Goal: Task Accomplishment & Management: Manage account settings

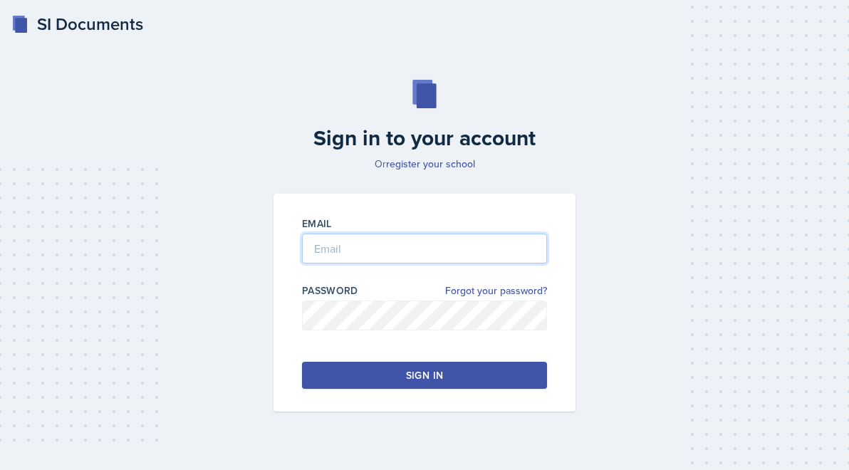
type input "[PERSON_NAME][EMAIL_ADDRESS][PERSON_NAME][DOMAIN_NAME]"
click at [375, 374] on button "Sign in" at bounding box center [424, 375] width 245 height 27
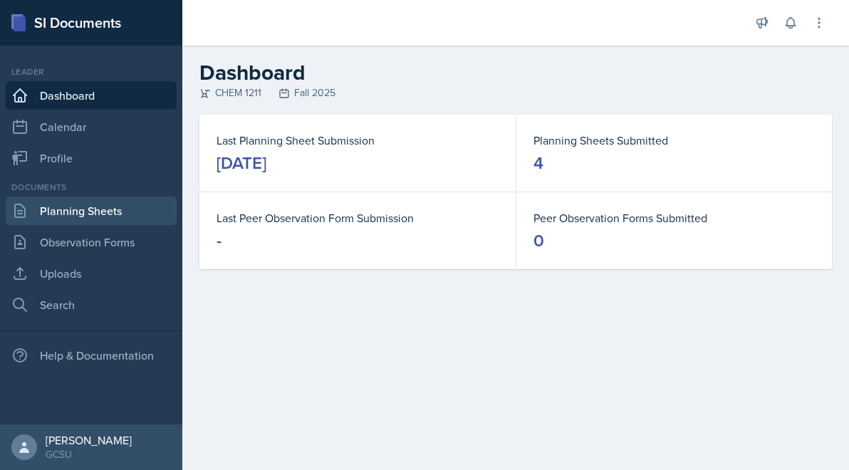
click at [97, 209] on link "Planning Sheets" at bounding box center [91, 211] width 171 height 28
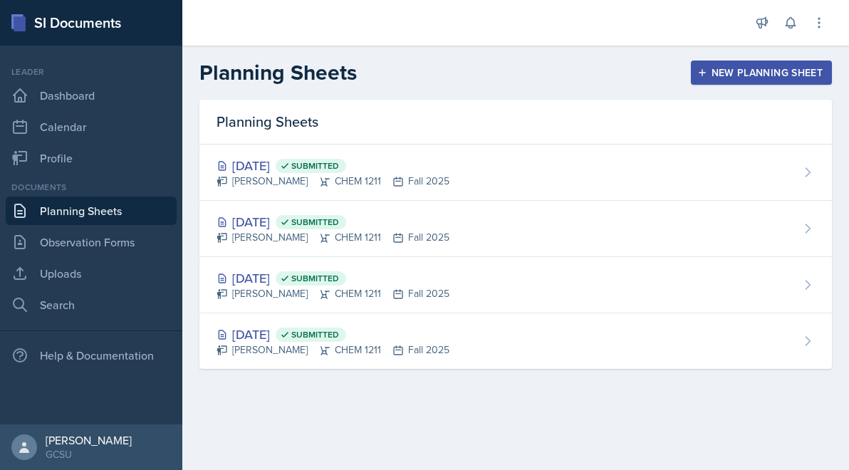
click at [705, 75] on icon "button" at bounding box center [702, 73] width 10 height 10
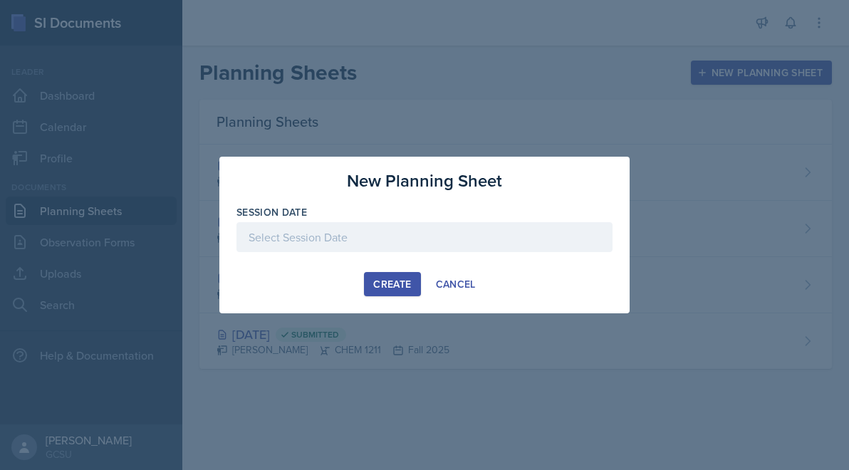
click at [475, 224] on div at bounding box center [424, 237] width 376 height 30
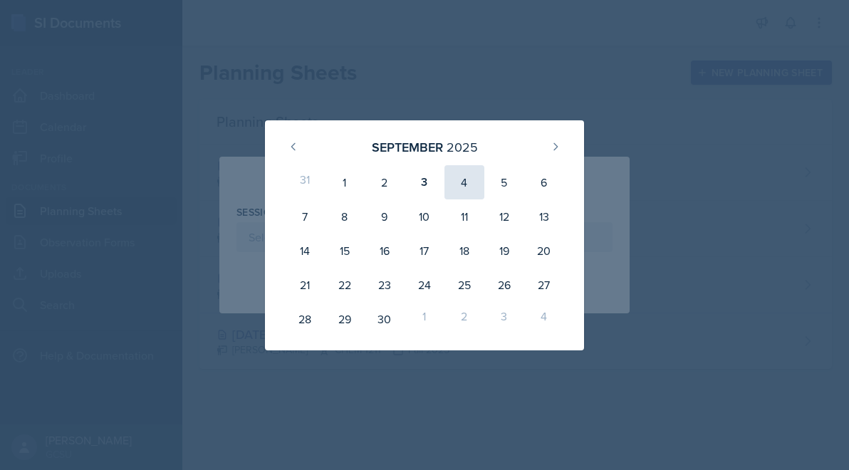
click at [476, 189] on div "4" at bounding box center [464, 182] width 40 height 34
type input "[DATE]"
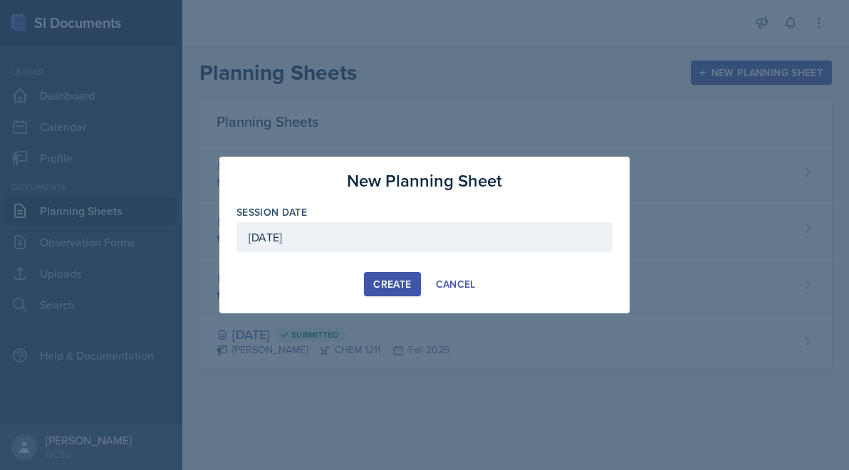
click at [383, 282] on div "Create" at bounding box center [392, 283] width 38 height 11
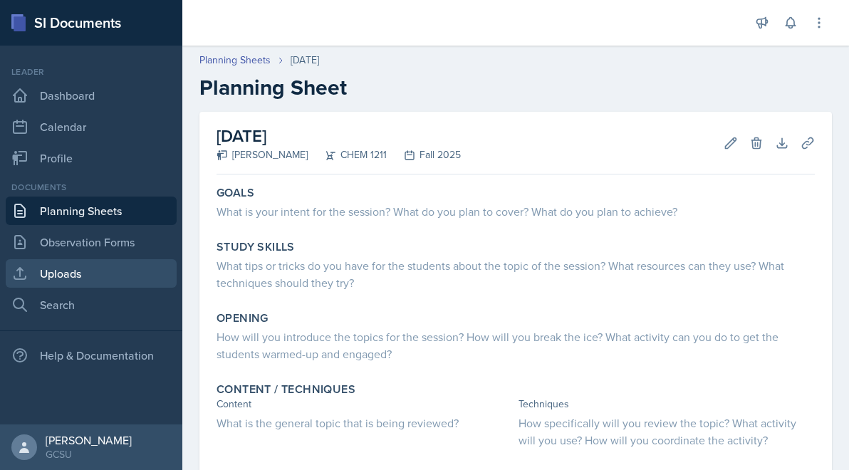
click at [135, 266] on link "Uploads" at bounding box center [91, 273] width 171 height 28
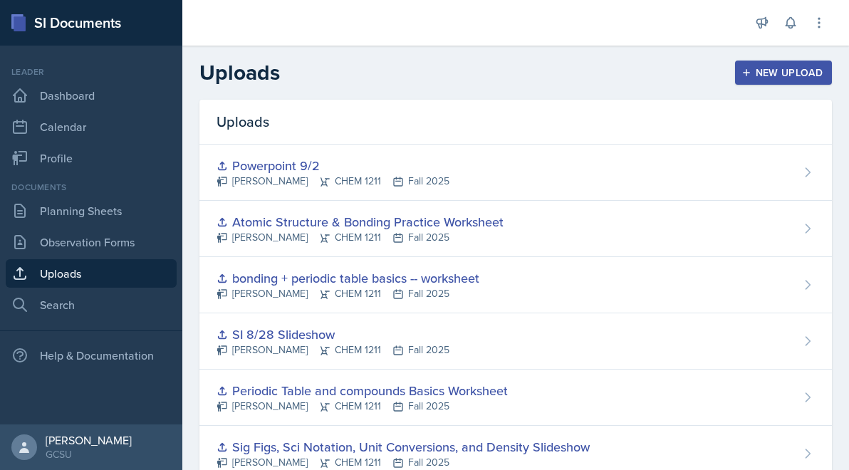
click at [781, 58] on header "Uploads New Upload" at bounding box center [515, 73] width 667 height 54
click at [780, 72] on div "New Upload" at bounding box center [783, 72] width 79 height 11
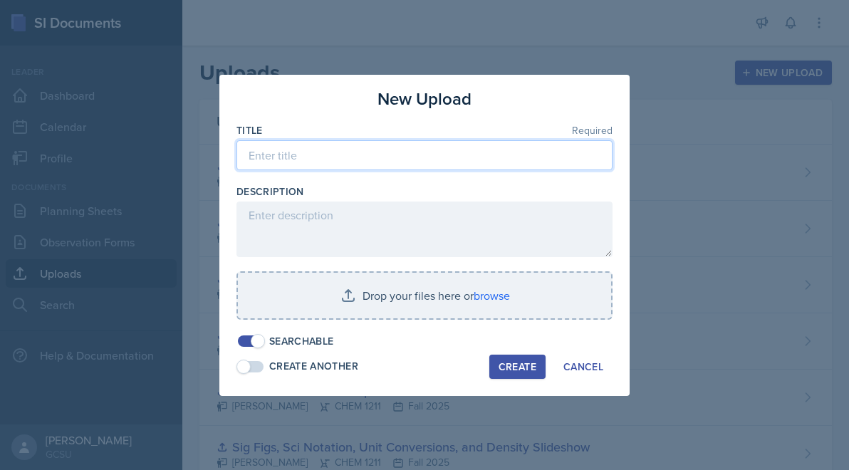
click at [396, 159] on input at bounding box center [424, 155] width 376 height 30
click at [362, 151] on input "Tying up compou" at bounding box center [424, 155] width 376 height 30
type input "C"
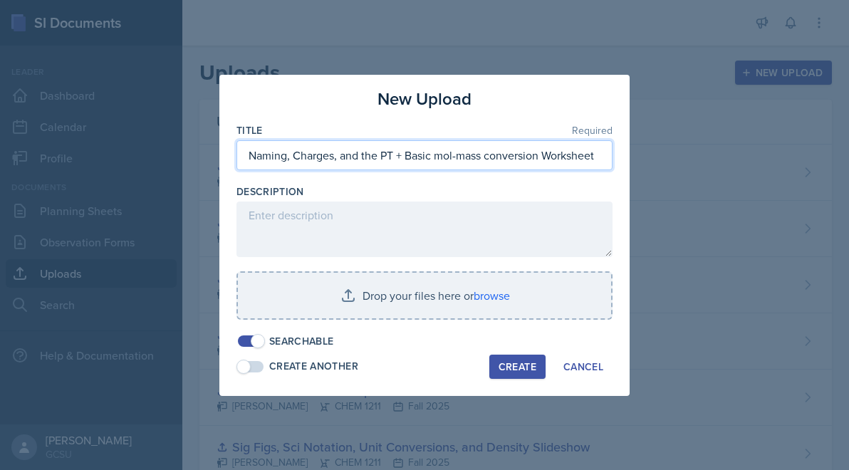
type input "Naming, Charges, and the PT + Basic mol-mass conversion Worksheet"
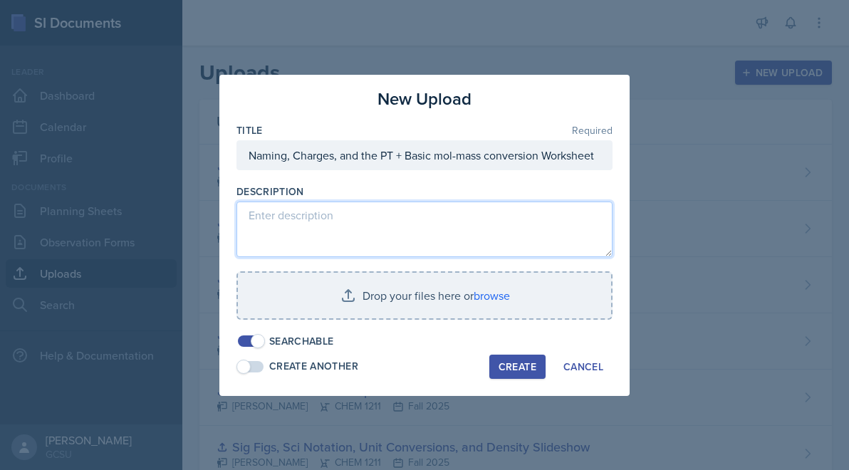
click at [326, 217] on textarea at bounding box center [424, 230] width 376 height 56
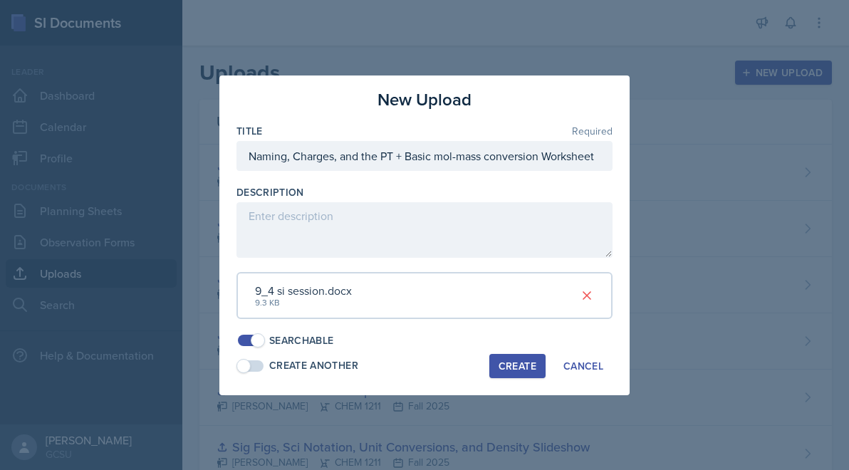
click at [515, 367] on div "Create" at bounding box center [518, 365] width 38 height 11
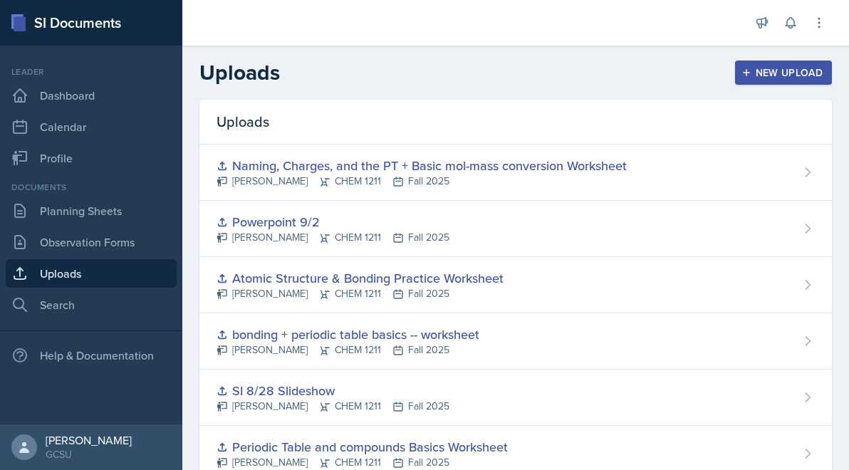
click at [800, 73] on div "New Upload" at bounding box center [783, 72] width 79 height 11
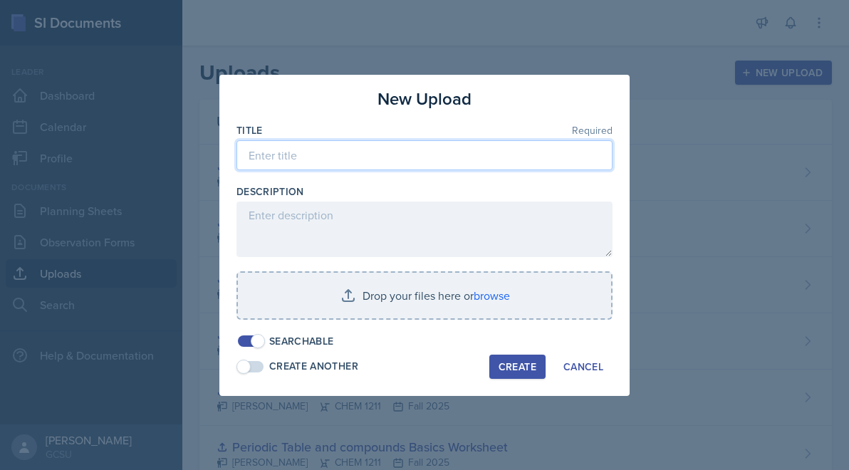
click at [439, 142] on input at bounding box center [424, 155] width 376 height 30
type input "PPX 9/4"
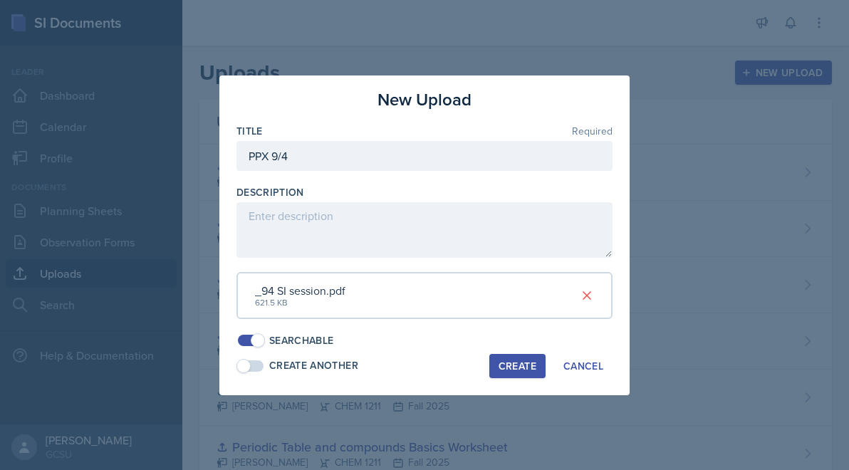
click at [519, 370] on div "Create" at bounding box center [518, 365] width 38 height 11
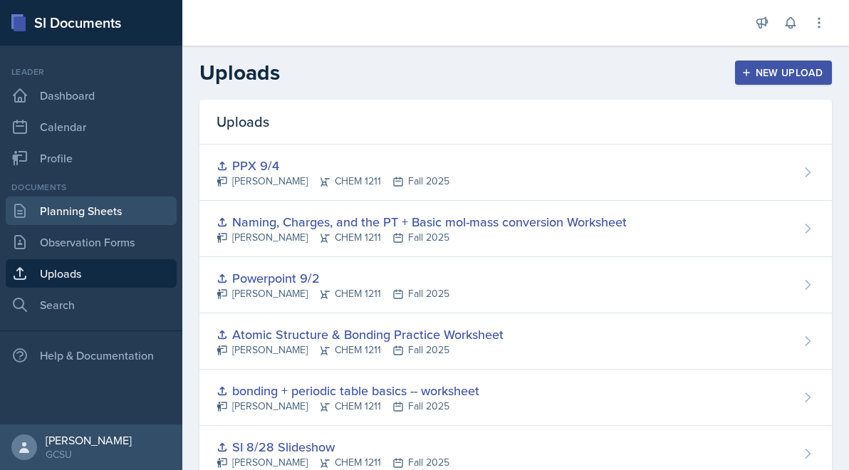
click at [66, 214] on link "Planning Sheets" at bounding box center [91, 211] width 171 height 28
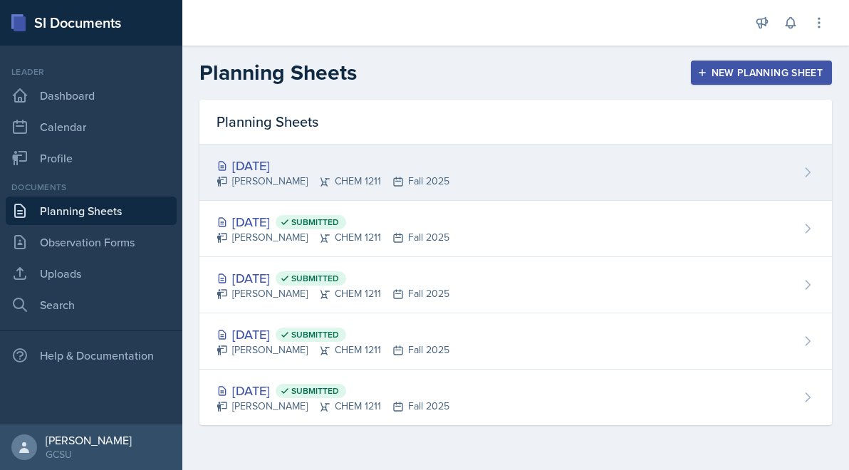
click at [580, 167] on div "[DATE] [PERSON_NAME] CHEM 1211 Fall 2025" at bounding box center [515, 173] width 632 height 56
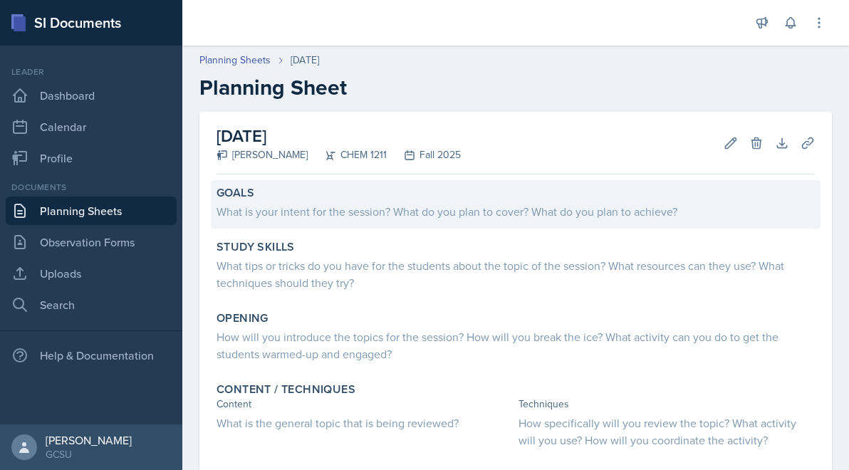
click at [376, 211] on div "What is your intent for the session? What do you plan to cover? What do you pla…" at bounding box center [516, 211] width 598 height 17
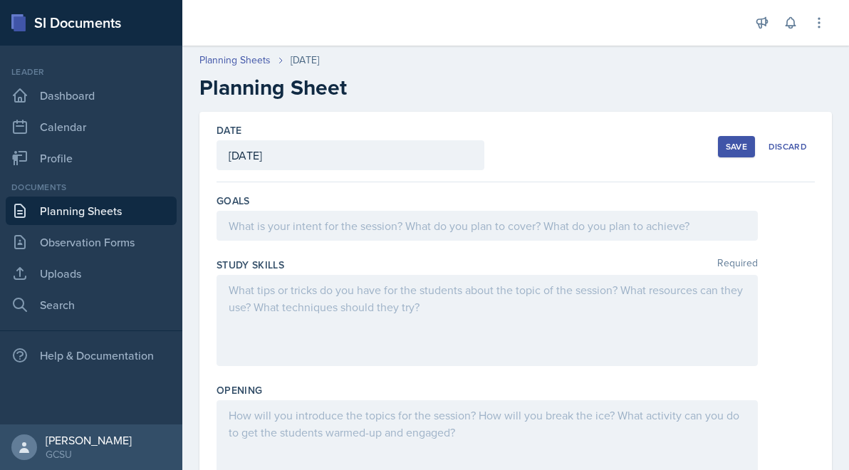
click at [373, 224] on div at bounding box center [487, 226] width 541 height 30
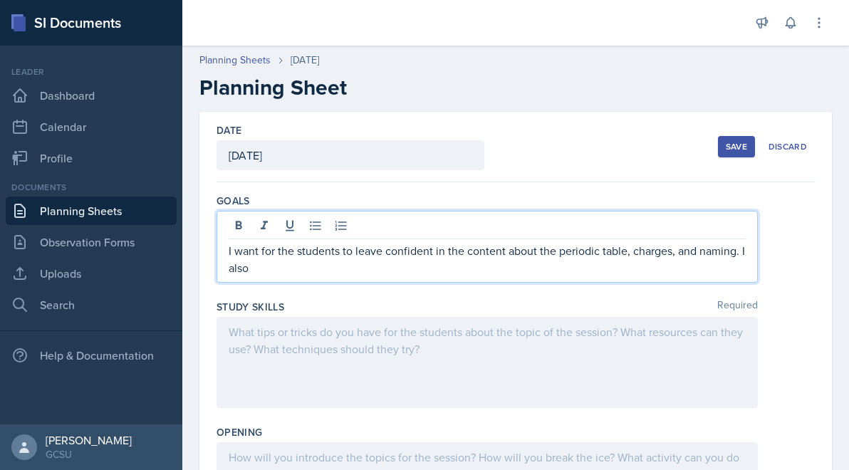
click at [729, 249] on p "I want for the students to leave confident in the content about the periodic ta…" at bounding box center [487, 259] width 517 height 34
click at [694, 270] on p "I want for the students to leave confident in the content about the periodic ta…" at bounding box center [487, 259] width 517 height 34
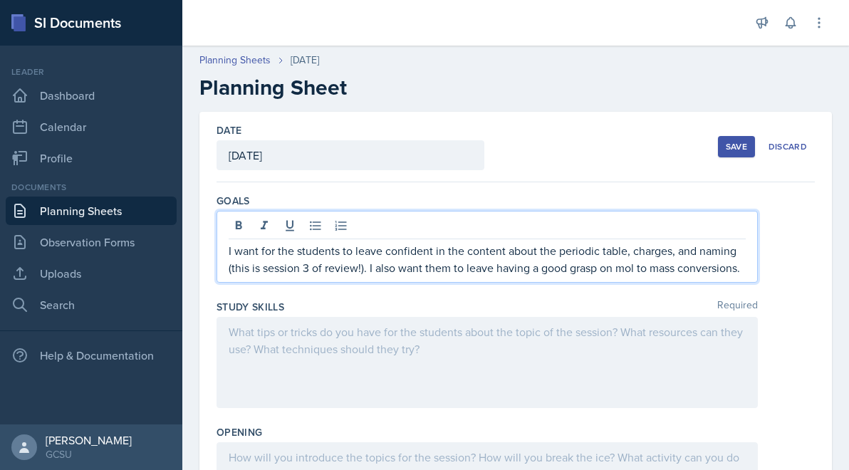
click at [639, 339] on div at bounding box center [487, 362] width 541 height 91
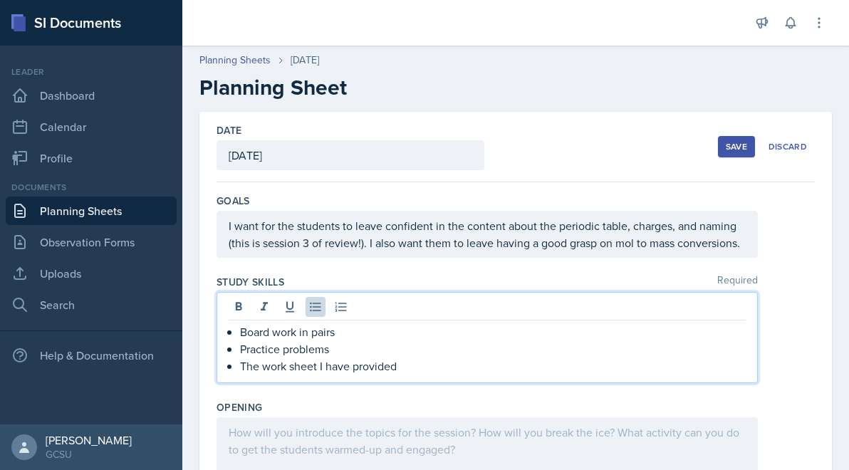
click at [612, 423] on div at bounding box center [487, 462] width 541 height 91
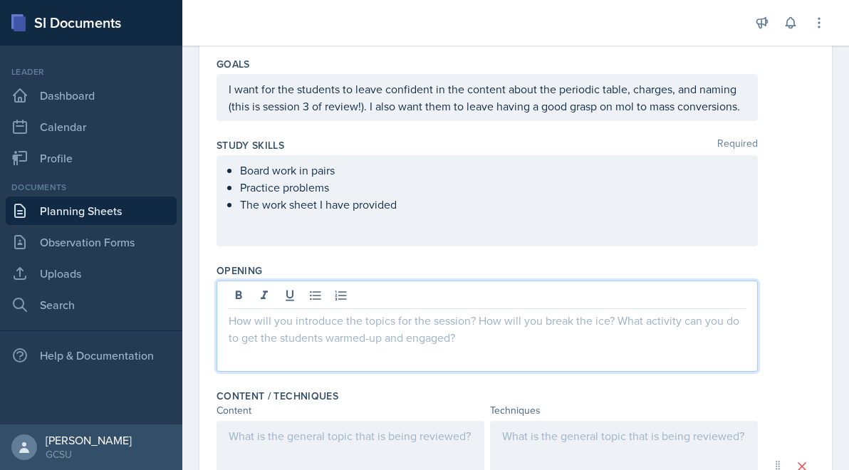
scroll to position [140, 0]
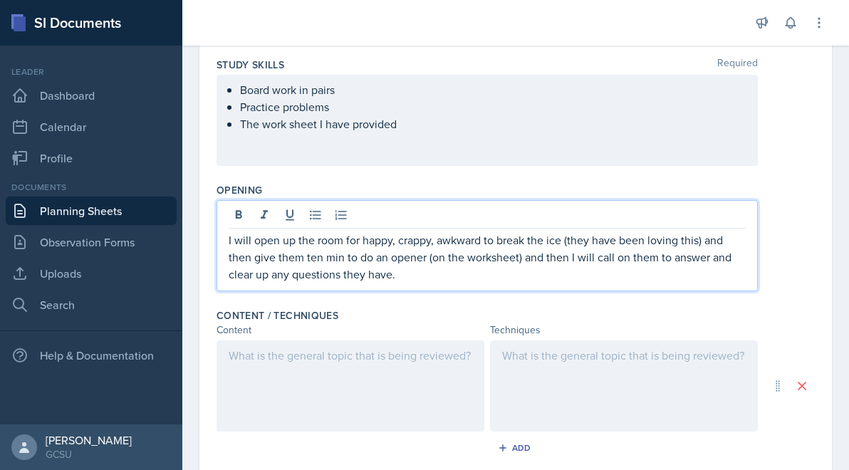
click at [418, 400] on div at bounding box center [351, 385] width 268 height 91
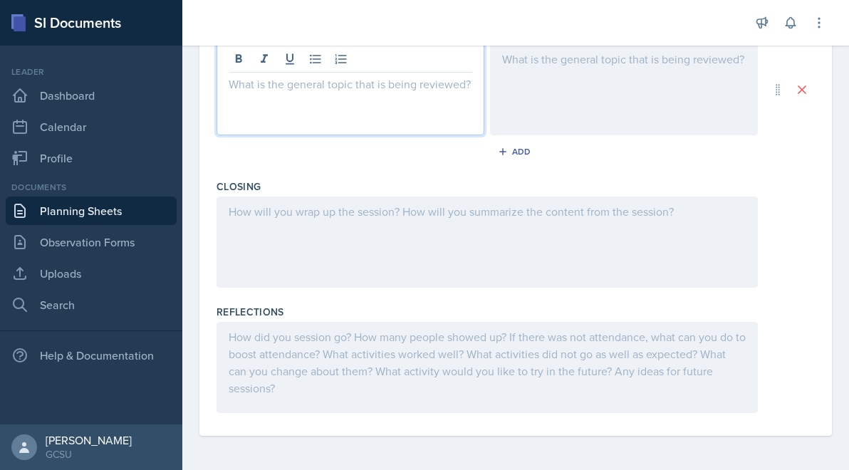
click at [387, 242] on div at bounding box center [487, 242] width 541 height 91
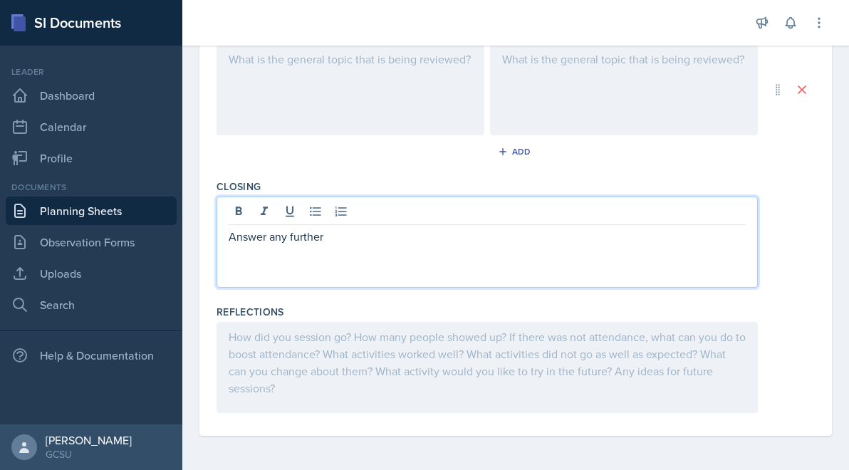
click at [268, 262] on div "Answer any further" at bounding box center [487, 242] width 541 height 91
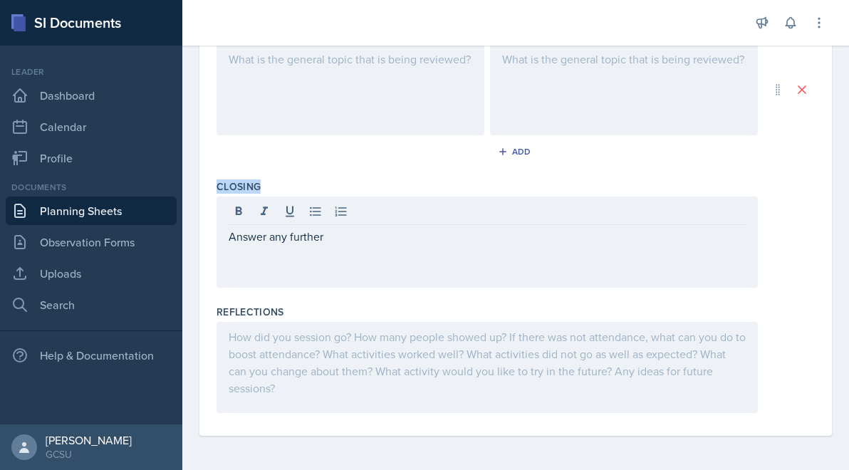
click at [268, 262] on div "Answer any further" at bounding box center [487, 242] width 541 height 91
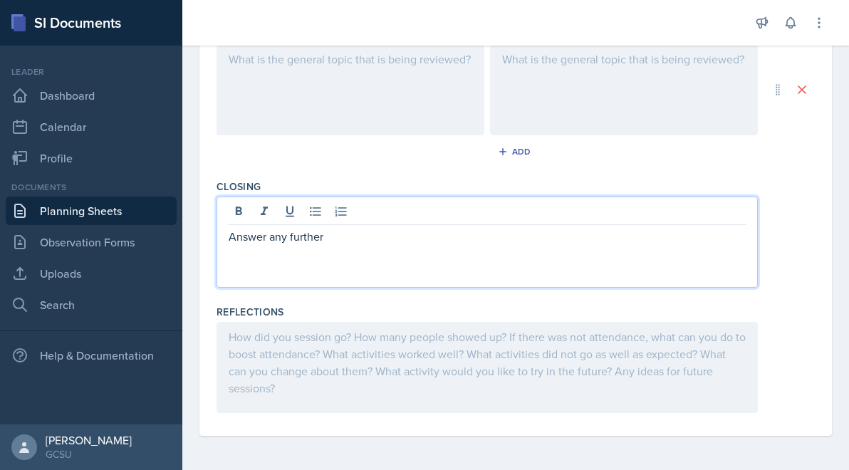
click at [254, 239] on p "Answer any further" at bounding box center [487, 236] width 517 height 17
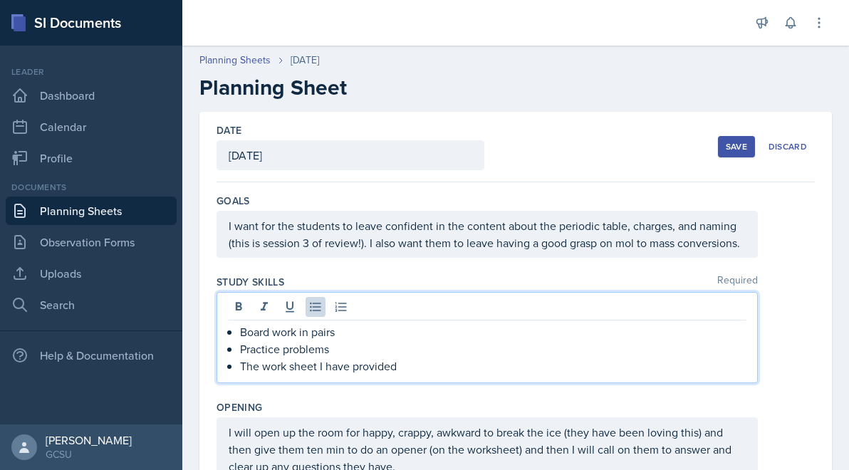
click at [412, 339] on ul "Board work in pairs Practice problems The work sheet I have provided" at bounding box center [493, 348] width 506 height 51
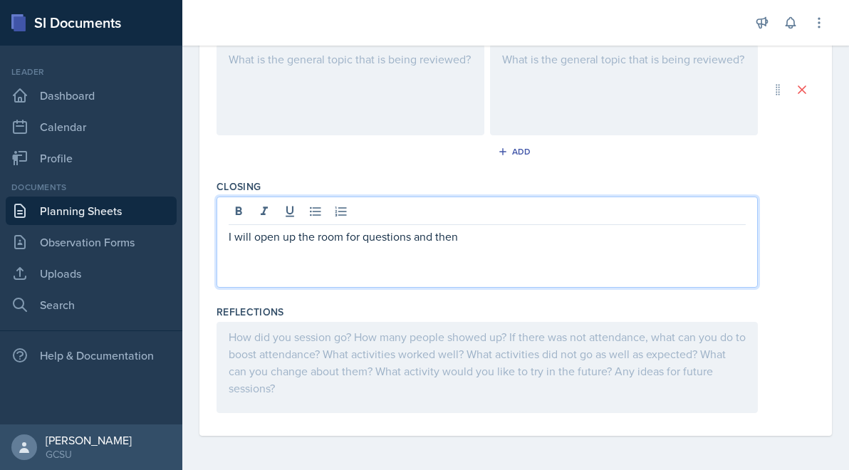
click at [542, 217] on div "I will open up the room for questions and then" at bounding box center [487, 242] width 541 height 91
click at [531, 232] on p "I will open up the room for questions and then" at bounding box center [487, 236] width 517 height 17
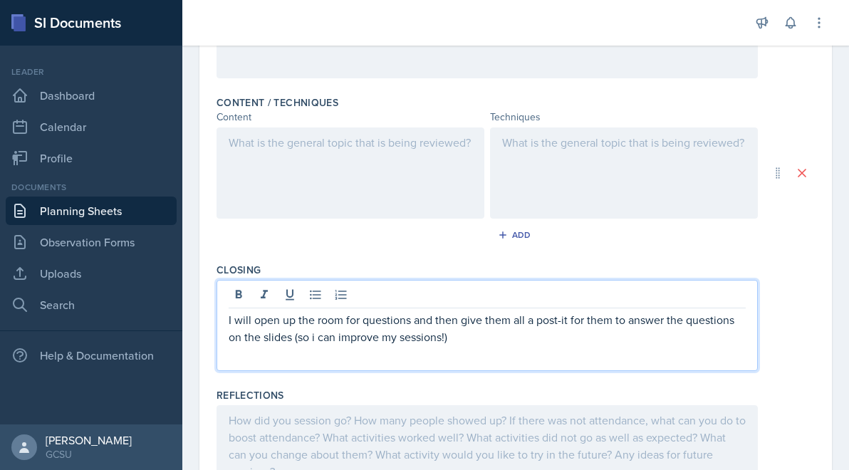
scroll to position [432, 0]
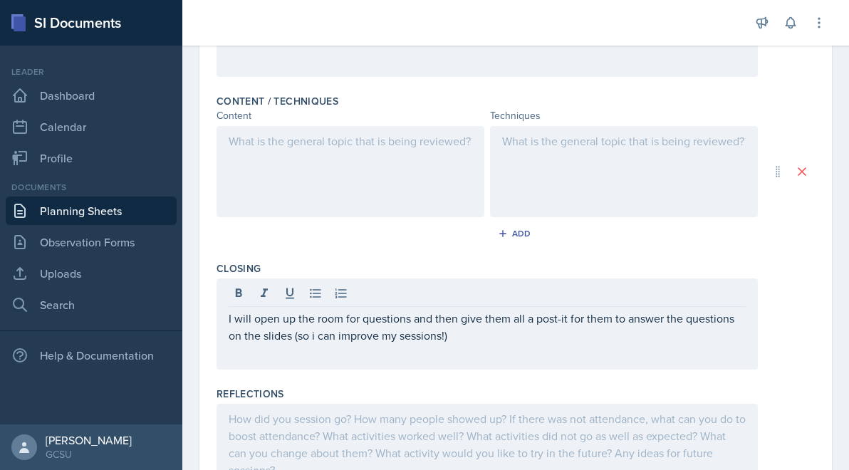
click at [502, 221] on div "Content / Techniques Content Techniques Add" at bounding box center [516, 171] width 598 height 167
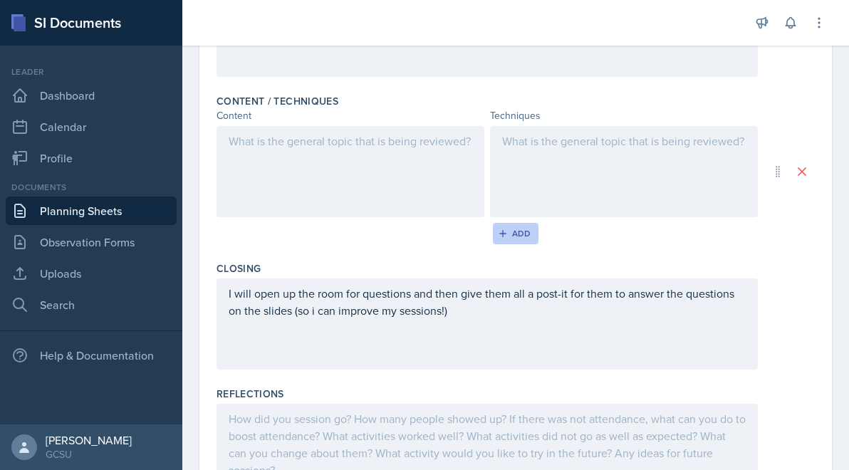
click at [502, 232] on icon "button" at bounding box center [502, 233] width 7 height 7
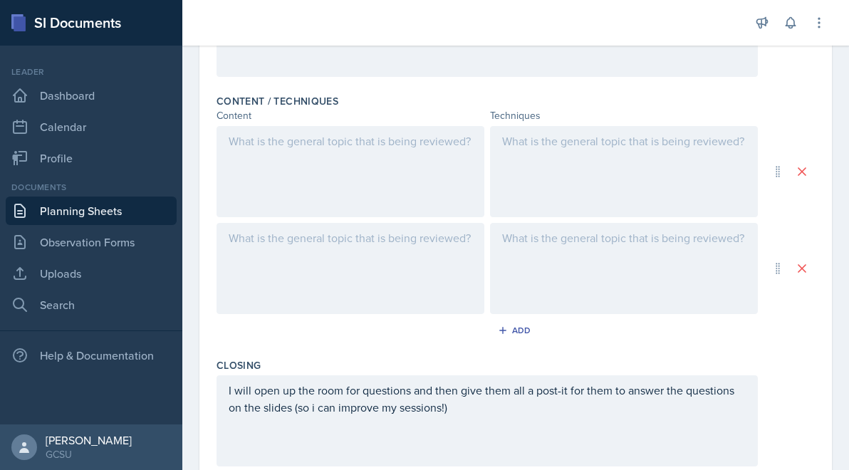
click at [360, 197] on div at bounding box center [351, 171] width 268 height 91
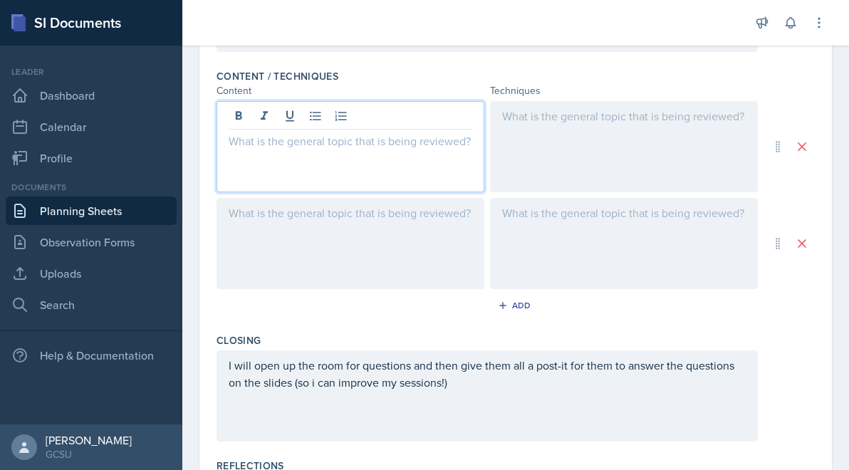
click at [547, 131] on div at bounding box center [624, 146] width 268 height 91
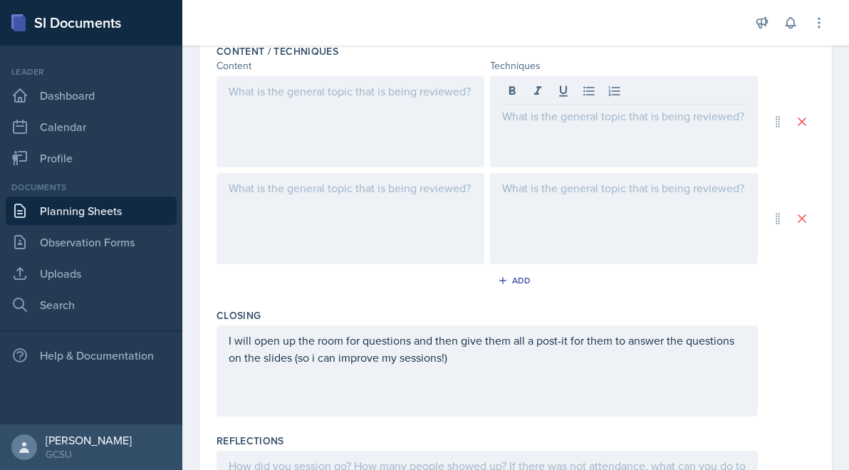
click at [353, 141] on div at bounding box center [351, 121] width 268 height 91
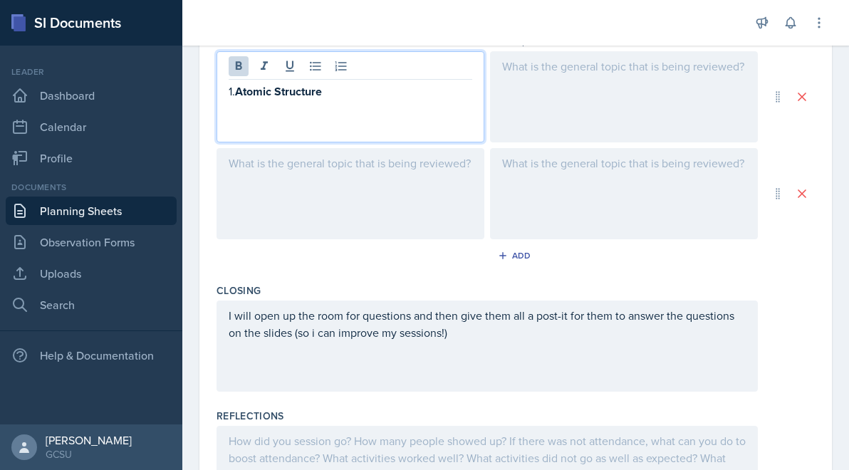
click at [250, 96] on strong "Atomic Structure" at bounding box center [278, 91] width 87 height 16
click at [254, 179] on div at bounding box center [351, 193] width 268 height 91
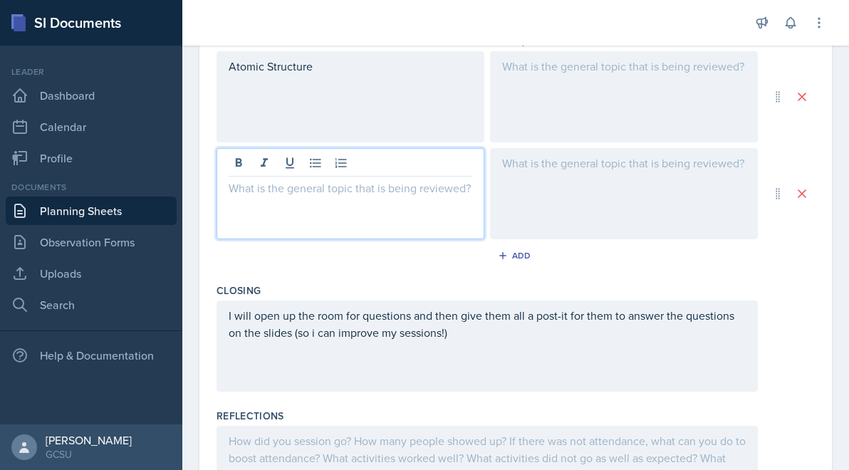
scroll to position [531, 0]
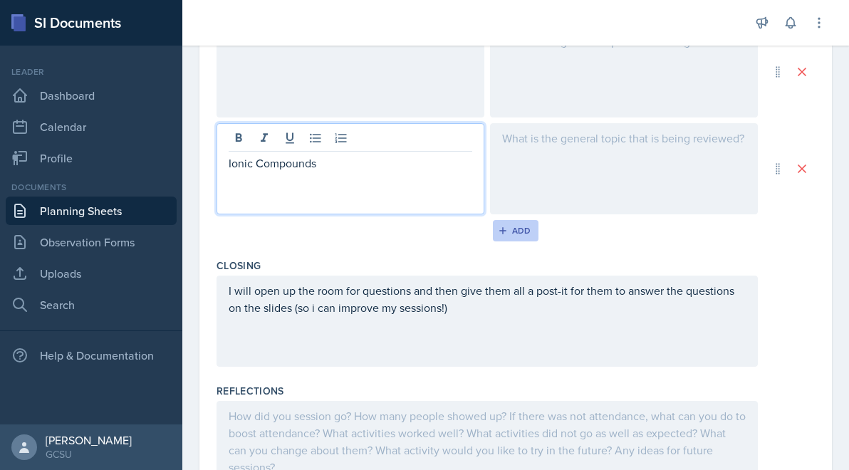
click at [511, 230] on div "Add" at bounding box center [516, 230] width 31 height 11
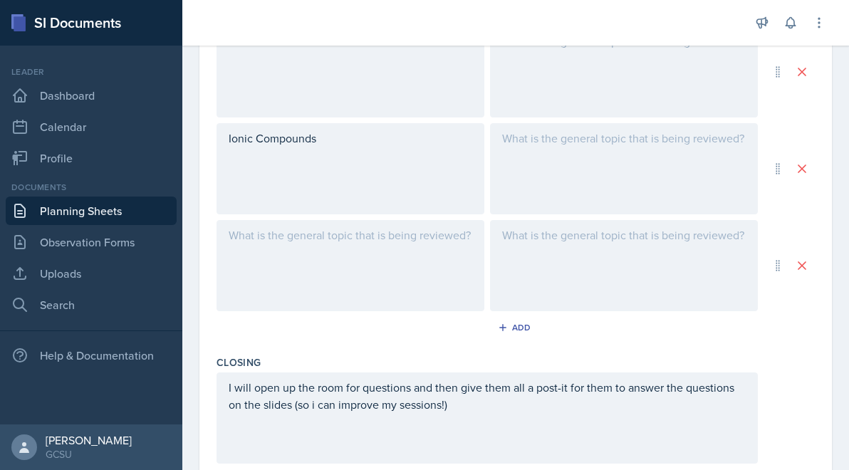
click at [340, 260] on div at bounding box center [351, 265] width 268 height 91
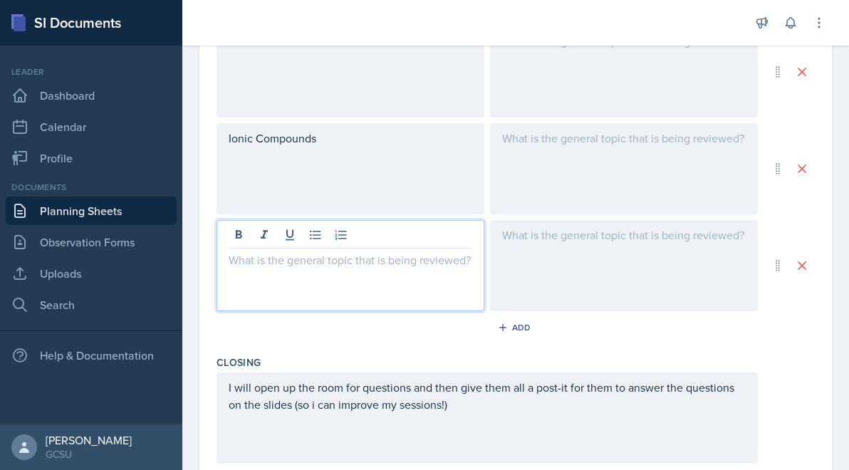
scroll to position [556, 0]
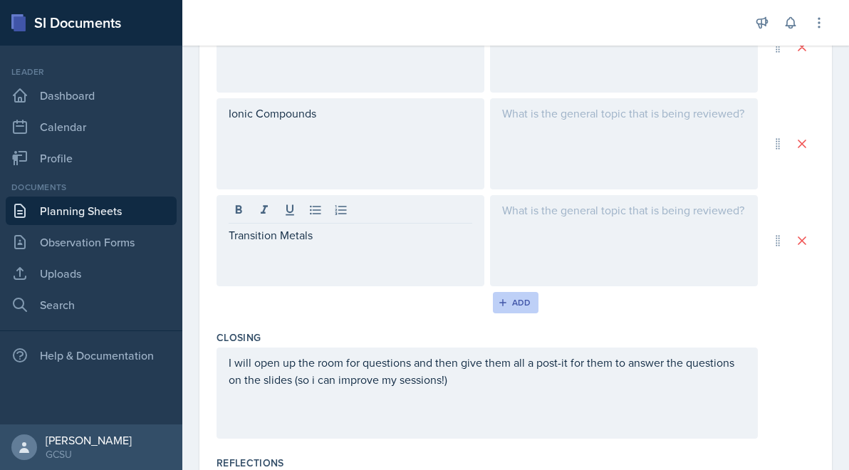
click at [507, 301] on icon "button" at bounding box center [503, 303] width 10 height 10
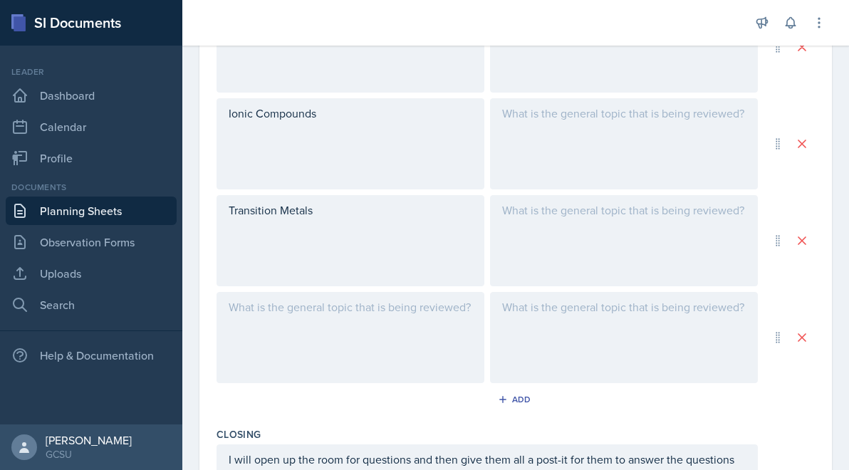
click at [366, 199] on div "Transition Metals" at bounding box center [351, 240] width 268 height 91
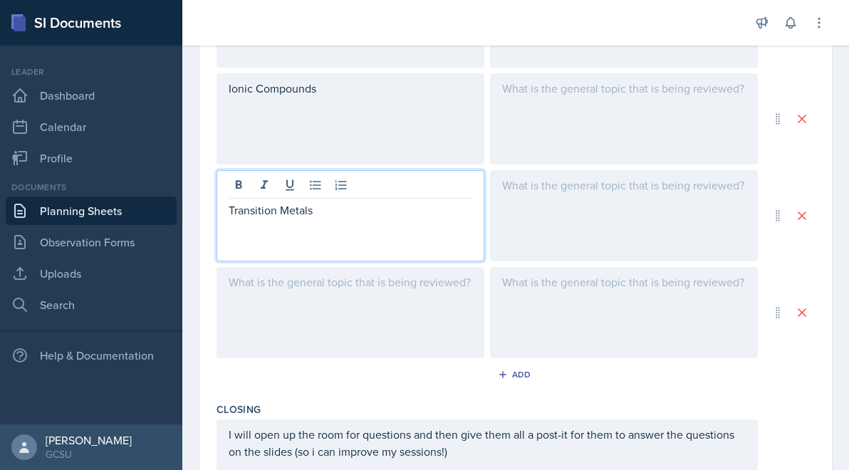
click at [350, 93] on div "Ionic Compounds" at bounding box center [351, 118] width 268 height 91
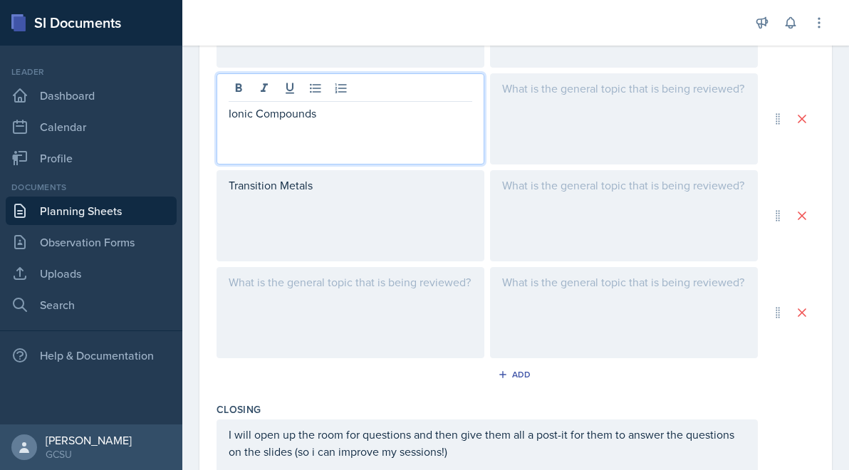
click at [337, 110] on p "Ionic Compounds" at bounding box center [351, 113] width 244 height 17
click at [288, 305] on div at bounding box center [351, 312] width 268 height 91
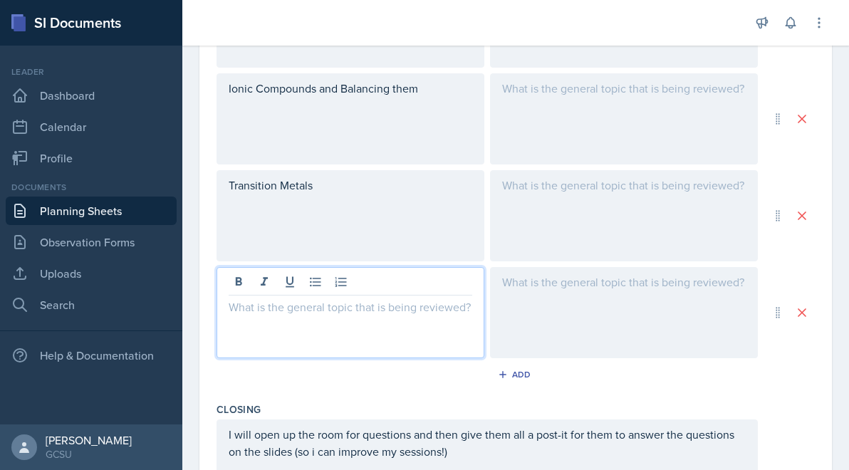
scroll to position [606, 0]
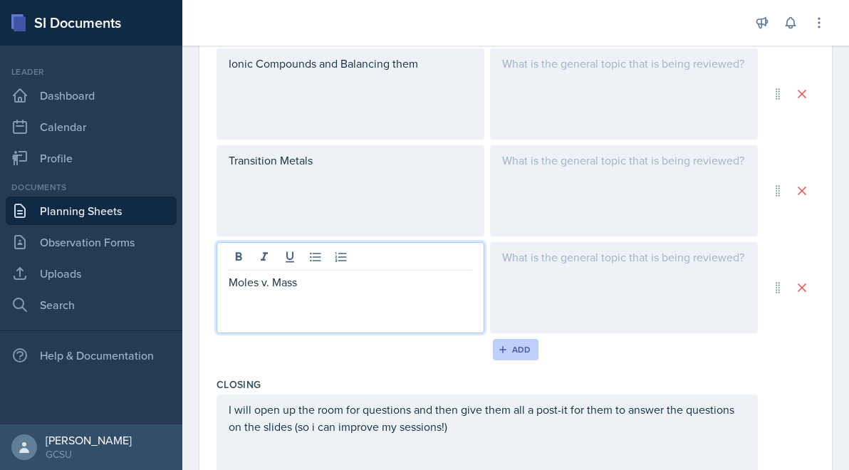
click at [523, 352] on div "Add" at bounding box center [516, 349] width 31 height 11
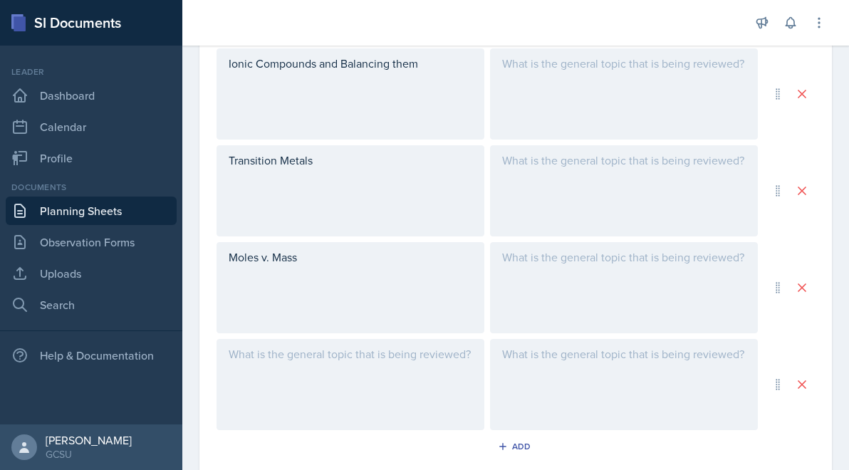
click at [396, 368] on div at bounding box center [351, 384] width 268 height 91
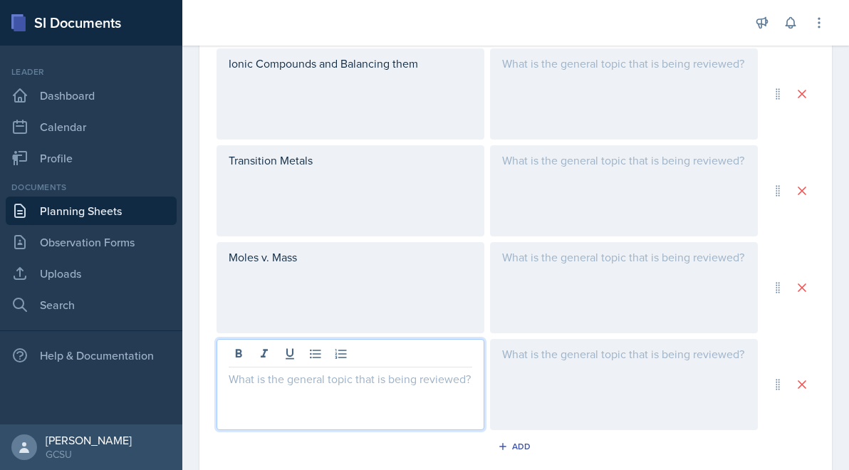
scroll to position [631, 0]
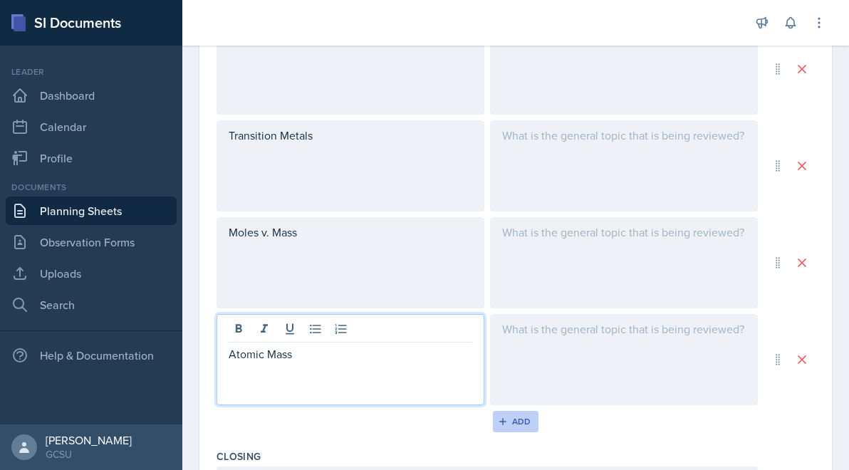
click at [504, 417] on icon "button" at bounding box center [503, 422] width 10 height 10
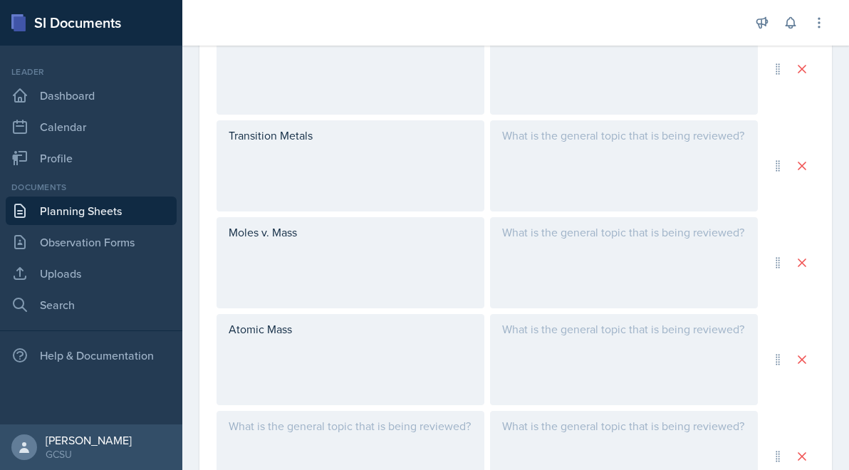
click at [364, 442] on div at bounding box center [351, 456] width 268 height 91
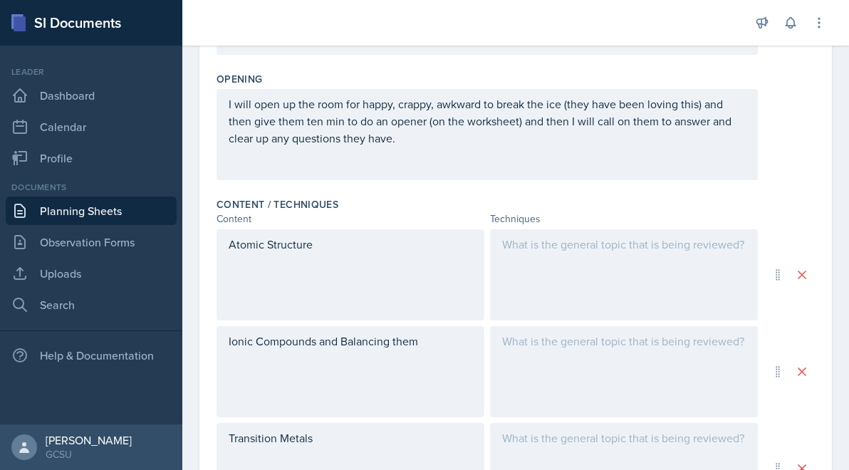
scroll to position [329, 0]
click at [576, 267] on div at bounding box center [624, 274] width 268 height 91
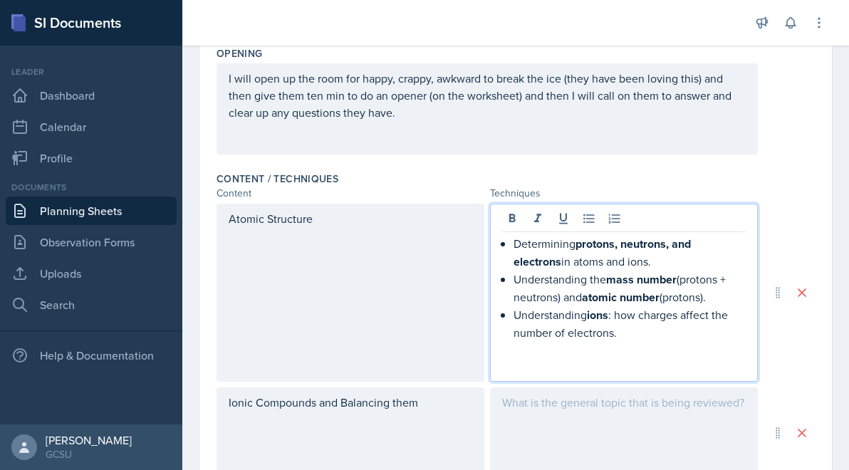
click at [560, 425] on div at bounding box center [624, 432] width 268 height 91
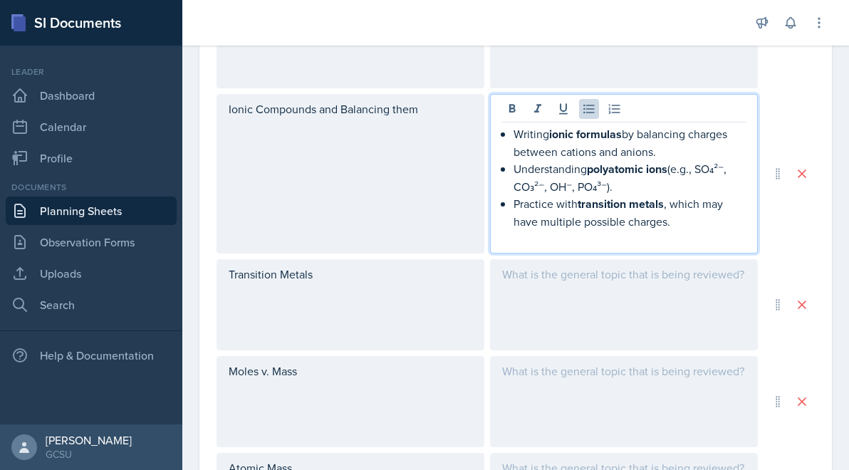
scroll to position [632, 0]
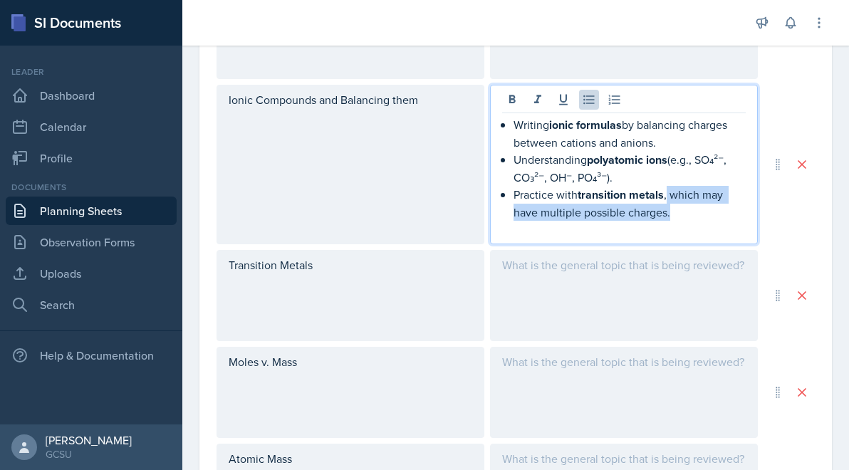
drag, startPoint x: 687, startPoint y: 212, endPoint x: 667, endPoint y: 189, distance: 29.8
click at [667, 189] on p "Practice with transition metals , which may have multiple possible charges." at bounding box center [629, 203] width 232 height 35
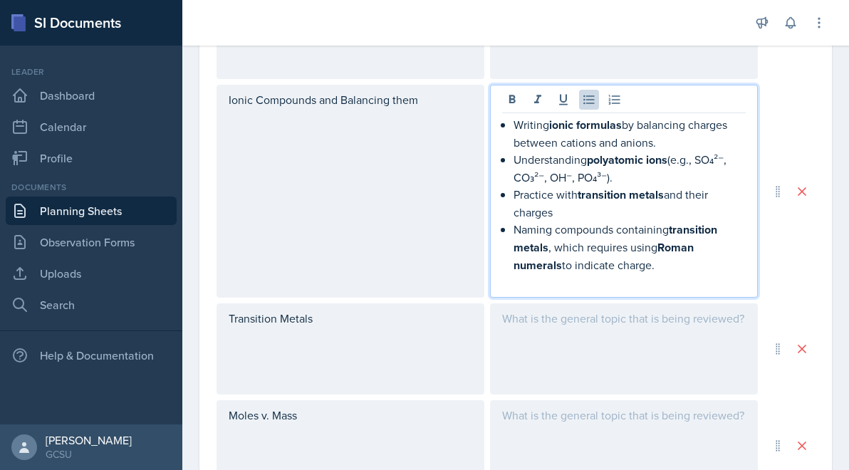
click at [376, 336] on div "Transition Metals" at bounding box center [351, 348] width 268 height 91
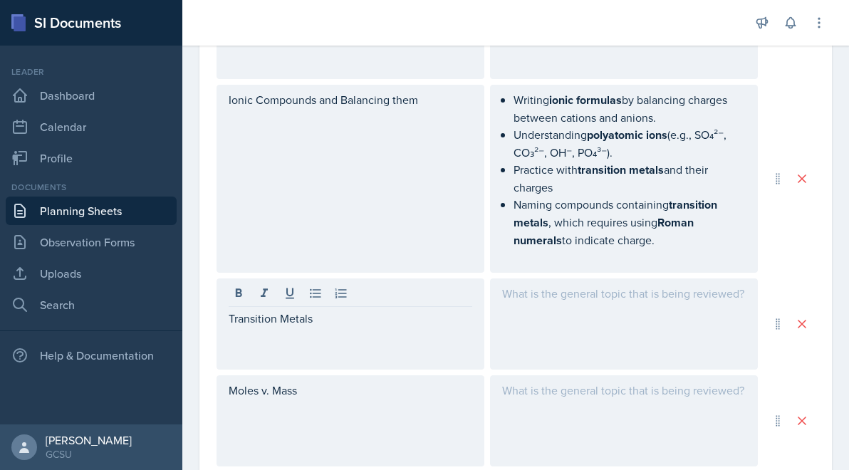
click at [376, 336] on div "Transition Metals" at bounding box center [351, 323] width 268 height 91
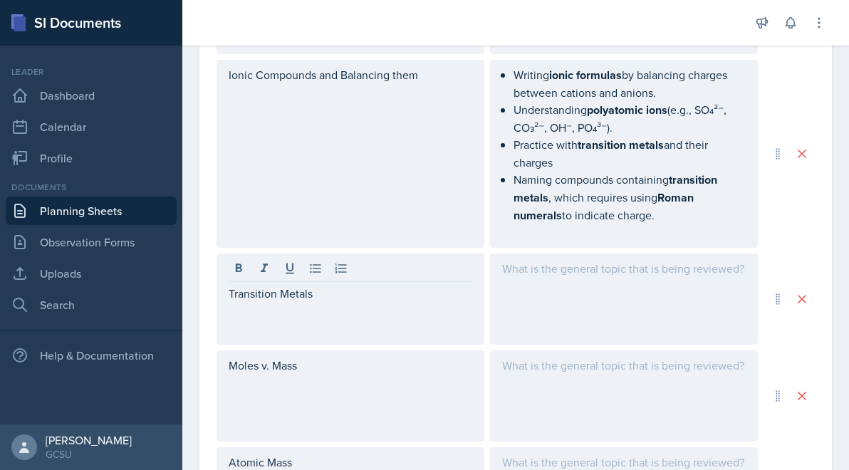
click at [376, 336] on div "Transition Metals" at bounding box center [351, 299] width 268 height 91
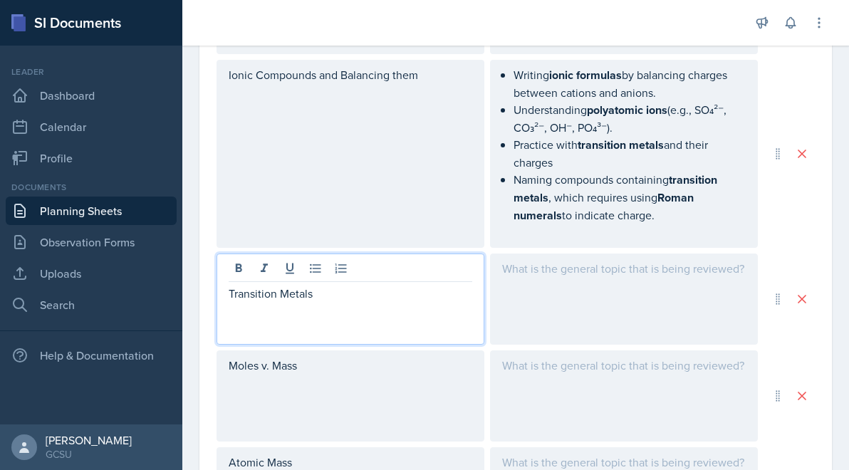
click at [328, 297] on p "Transition Metals" at bounding box center [351, 293] width 244 height 17
copy p "Transition Metals"
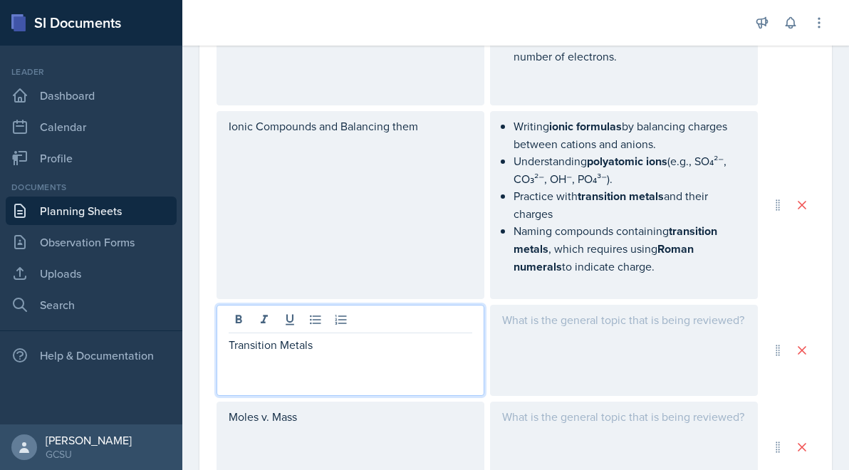
click at [325, 124] on p "Ionic Compounds and Balancing them" at bounding box center [351, 126] width 244 height 17
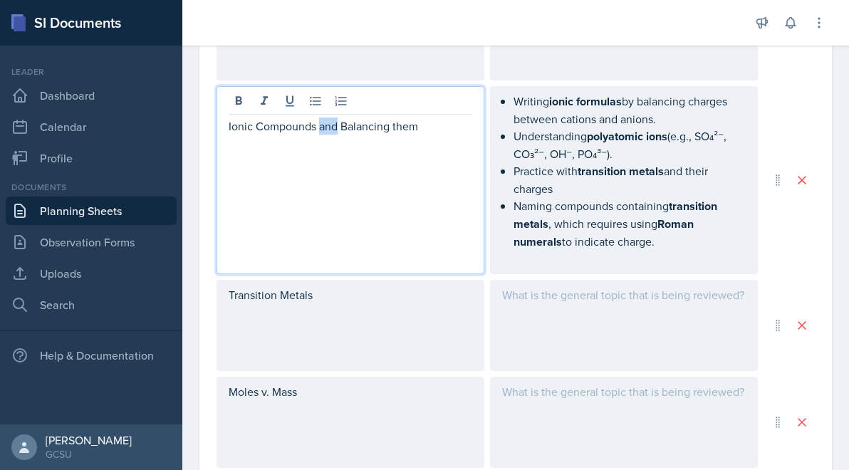
click at [325, 124] on p "Ionic Compounds and Balancing them" at bounding box center [351, 126] width 244 height 17
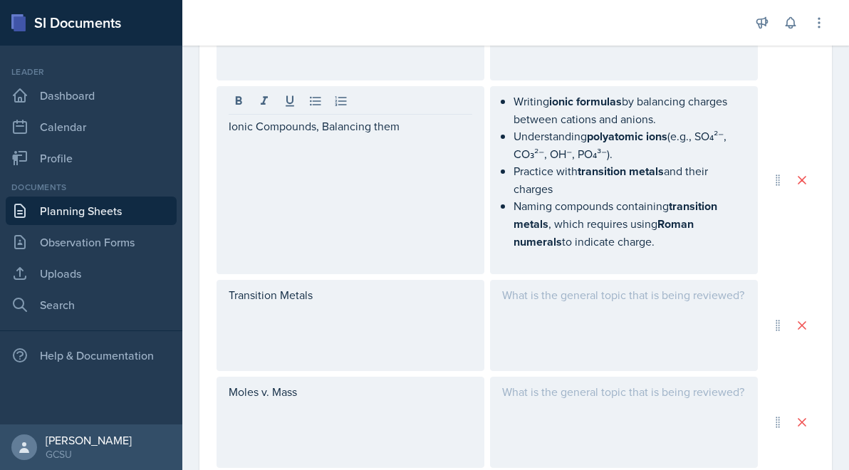
click at [432, 111] on div at bounding box center [351, 103] width 244 height 24
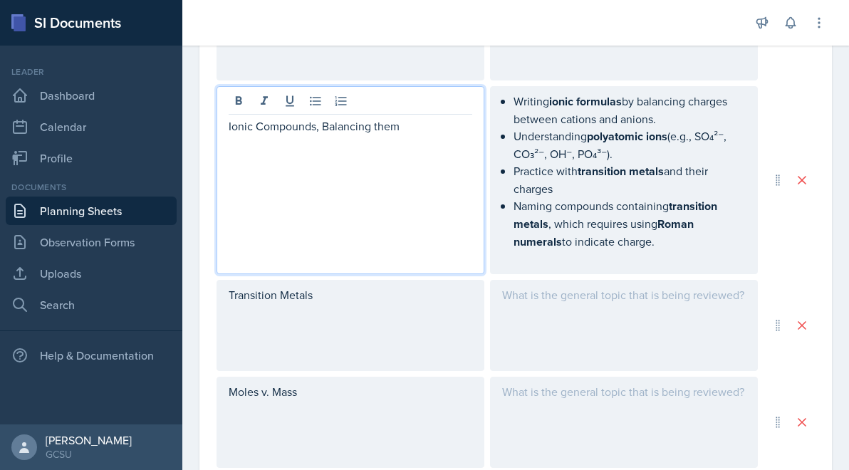
click at [429, 122] on p "Ionic Compounds, Balancing them" at bounding box center [351, 126] width 244 height 17
click at [380, 298] on div "Transition Metals" at bounding box center [351, 325] width 268 height 91
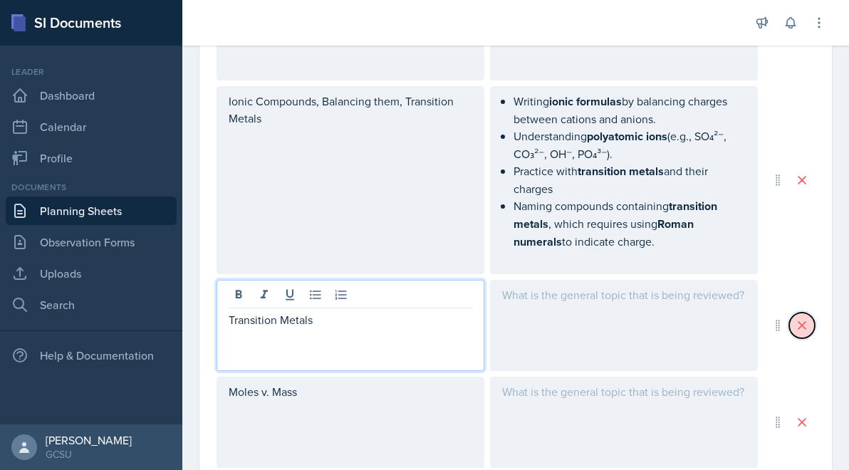
click at [802, 319] on icon at bounding box center [802, 325] width 14 height 14
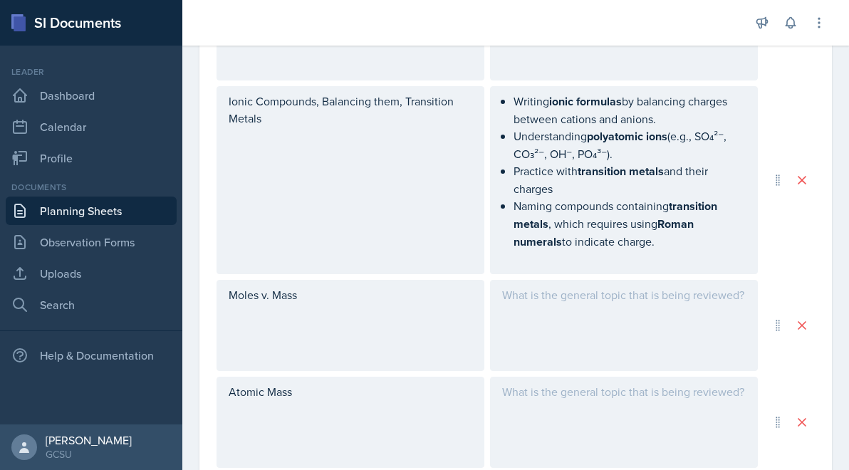
click at [595, 318] on div at bounding box center [624, 325] width 268 height 91
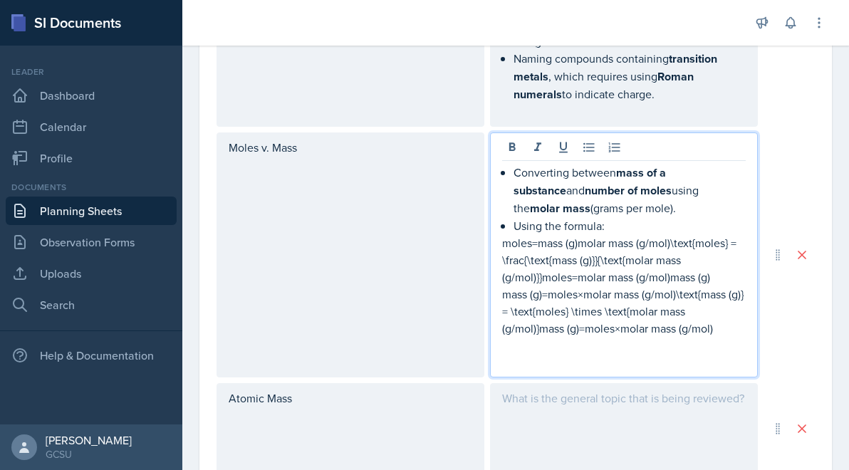
scroll to position [778, 0]
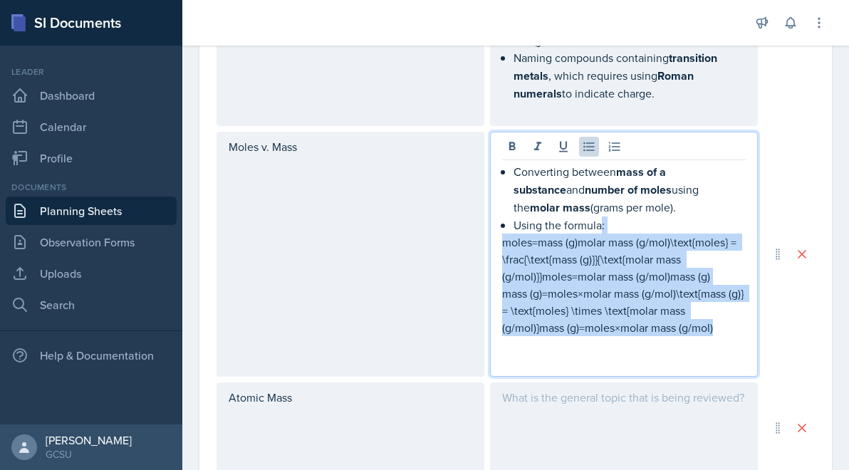
drag, startPoint x: 724, startPoint y: 323, endPoint x: 602, endPoint y: 223, distance: 157.9
click at [602, 224] on div "Converting between mass of a substance and number of moles using the molar mass…" at bounding box center [624, 266] width 244 height 207
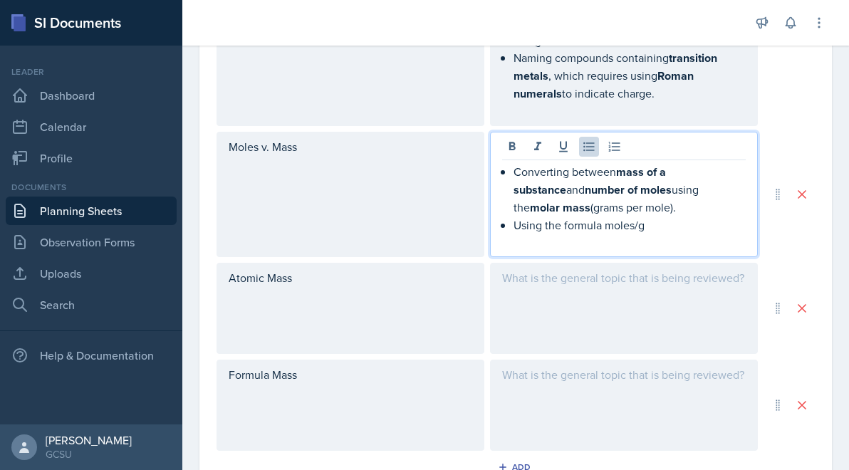
click at [543, 219] on p "Using the formula moles/g" at bounding box center [629, 225] width 232 height 17
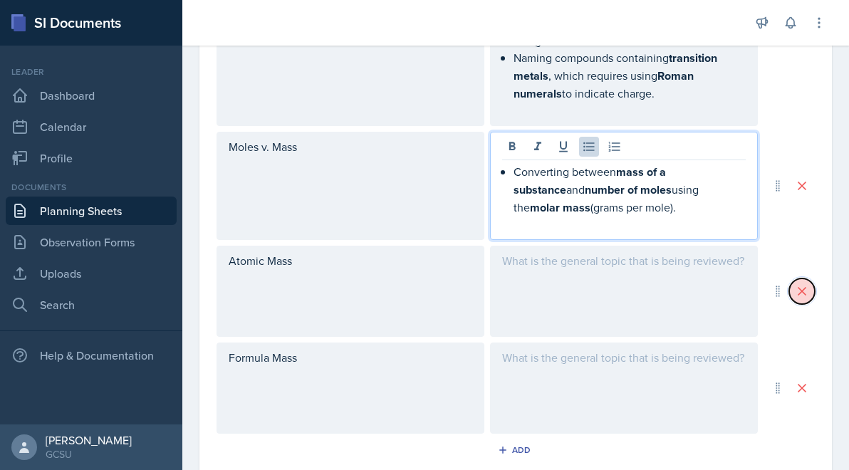
click at [800, 284] on icon at bounding box center [802, 291] width 14 height 14
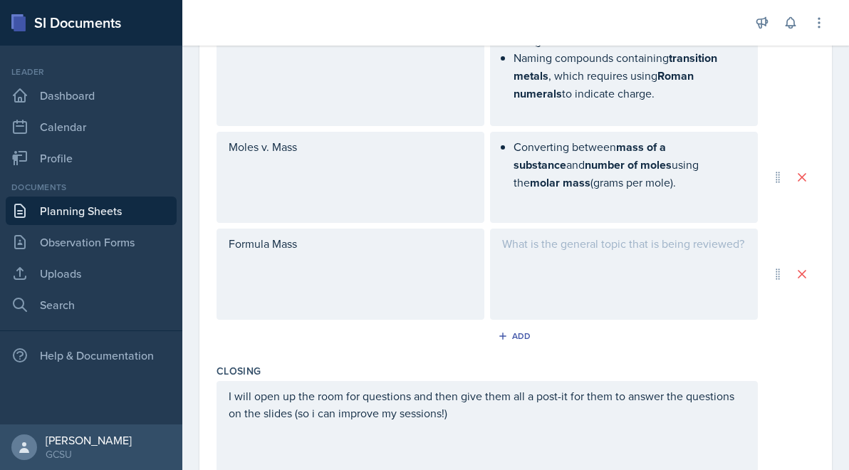
click at [613, 231] on div at bounding box center [624, 274] width 268 height 91
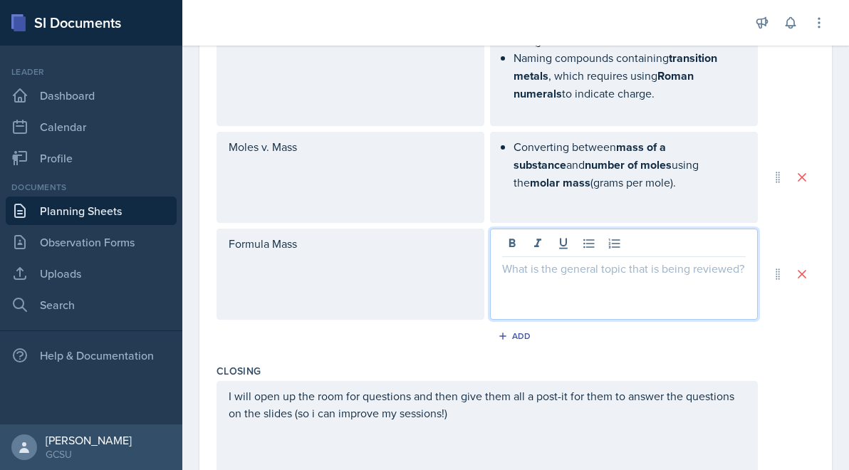
click at [269, 142] on div "Moles v. Mass" at bounding box center [351, 177] width 268 height 91
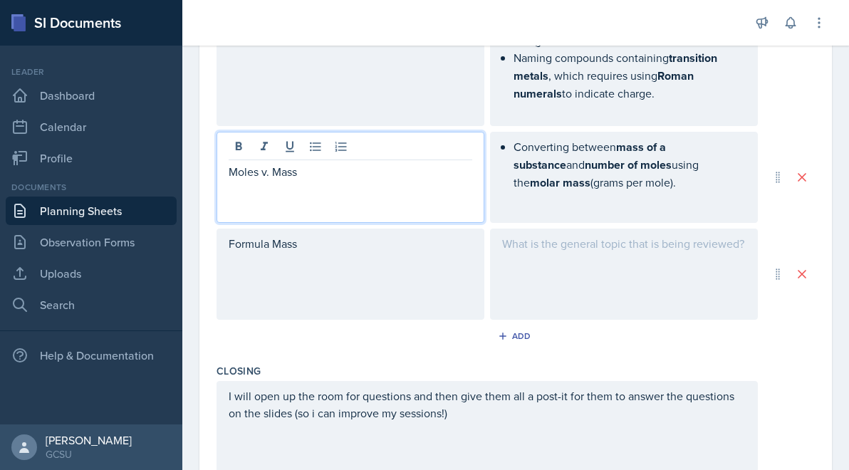
click at [269, 165] on p "Moles v. Mass" at bounding box center [351, 171] width 244 height 17
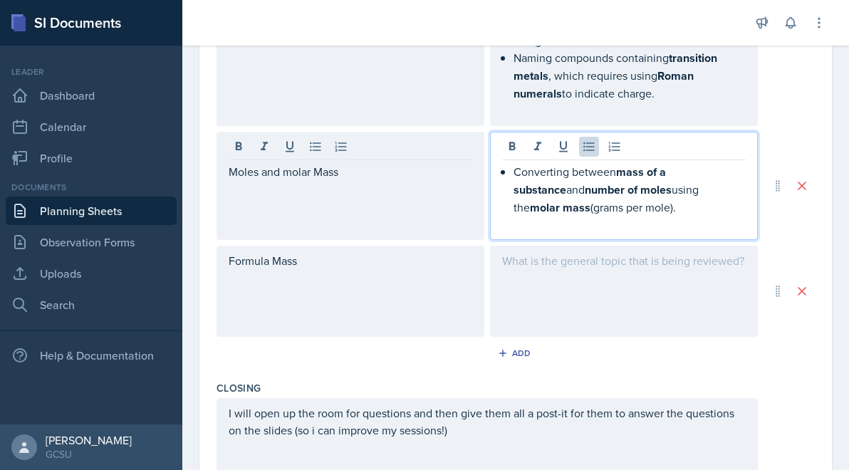
click at [610, 188] on div "Converting between mass of a substance and number of moles using the molar mass…" at bounding box center [624, 198] width 244 height 71
click at [699, 209] on p "Converting between mass of a substance and number of moles using the molar mass…" at bounding box center [629, 189] width 232 height 53
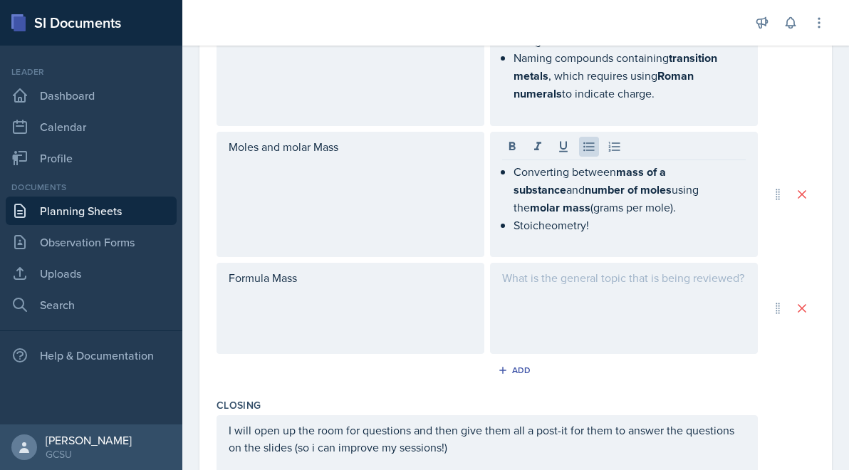
click at [619, 323] on div at bounding box center [624, 308] width 268 height 91
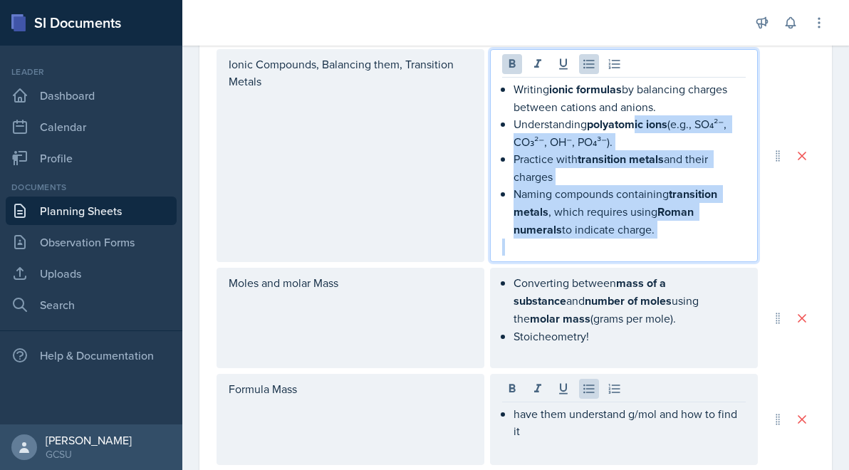
drag, startPoint x: 635, startPoint y: 119, endPoint x: 634, endPoint y: 263, distance: 143.9
click at [634, 263] on div "Atomic Structure Determining protons, neutrons, and electrons in atoms and ions…" at bounding box center [516, 177] width 598 height 575
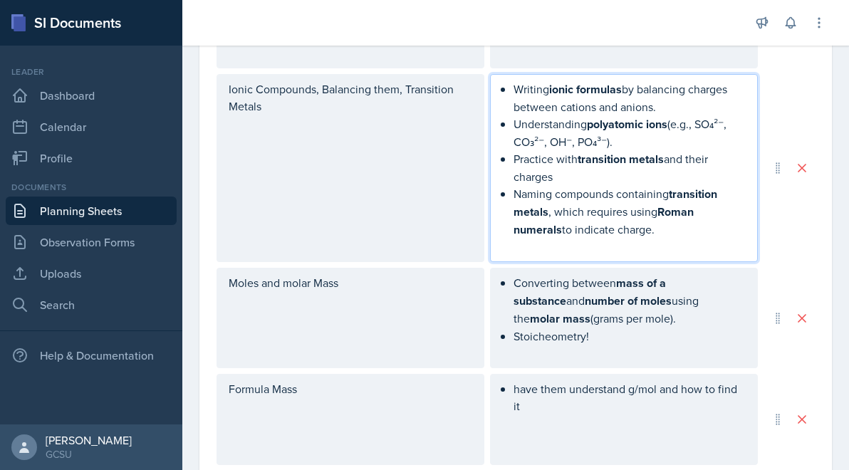
click at [694, 155] on p "Practice with transition metals and their charges" at bounding box center [629, 167] width 232 height 35
drag, startPoint x: 675, startPoint y: 125, endPoint x: 675, endPoint y: 140, distance: 15.0
click at [675, 140] on p "Understanding polyatomic ions (e.g., SO₄²⁻, CO₃²⁻, OH⁻, PO₄³⁻)." at bounding box center [629, 132] width 232 height 35
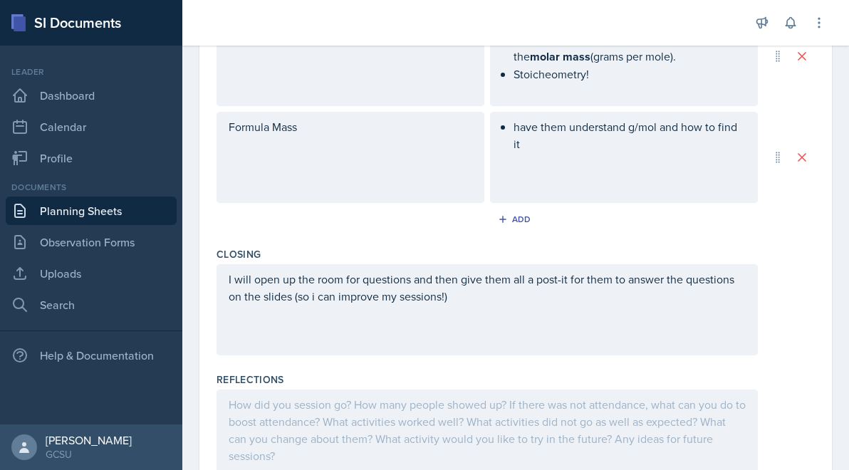
click at [528, 171] on div "have them understand g/mol and how to find it" at bounding box center [624, 157] width 268 height 91
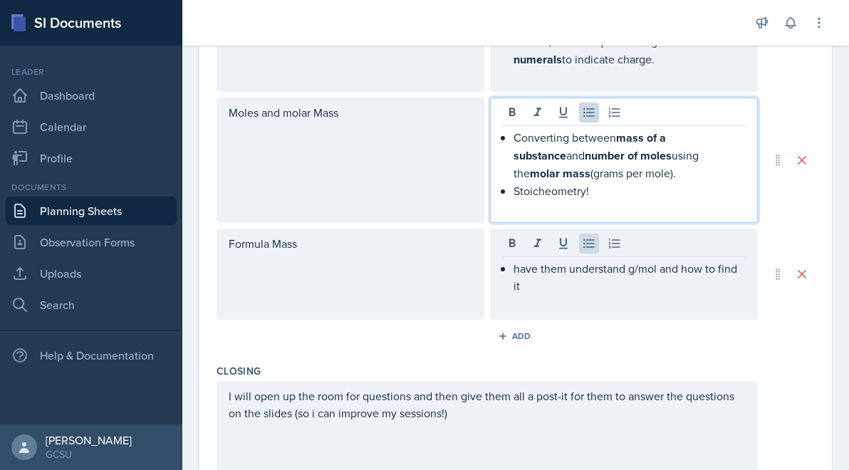
click at [583, 182] on p "Stoicheometry!" at bounding box center [629, 190] width 232 height 17
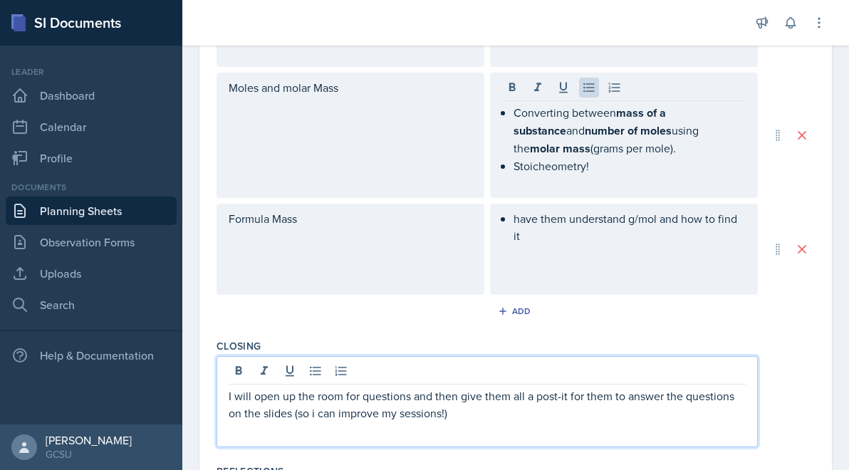
click at [565, 375] on div "I will open up the room for questions and then give them all a post-it for them…" at bounding box center [487, 401] width 541 height 91
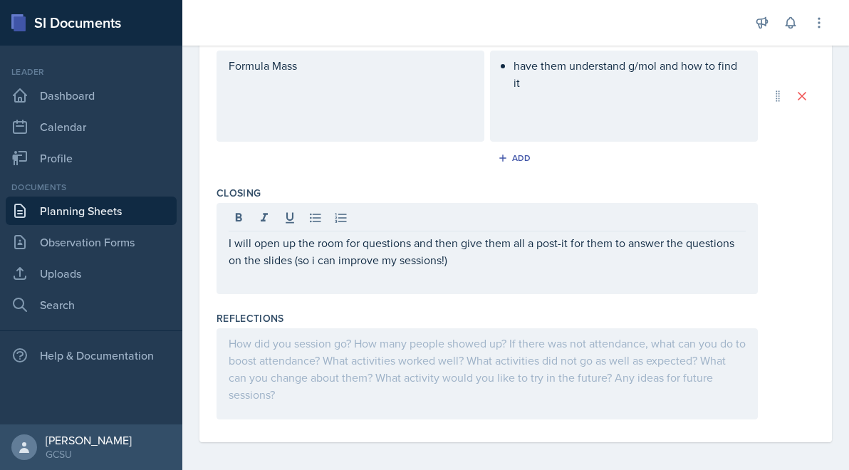
click at [514, 353] on div at bounding box center [487, 373] width 541 height 91
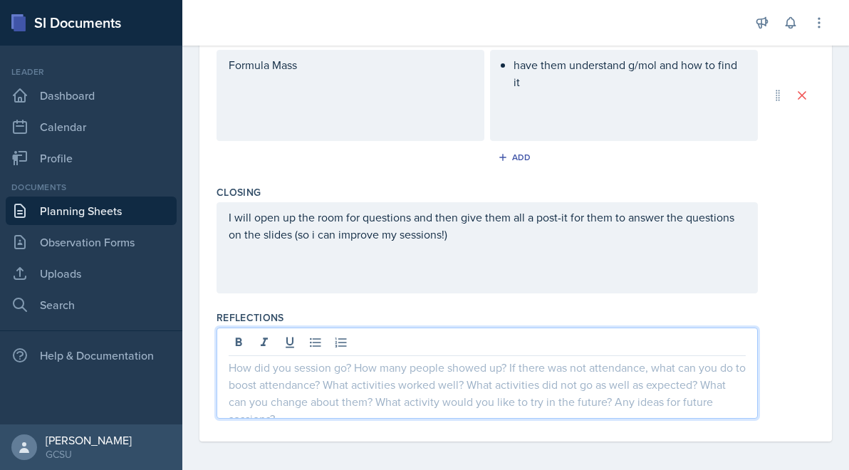
scroll to position [0, 0]
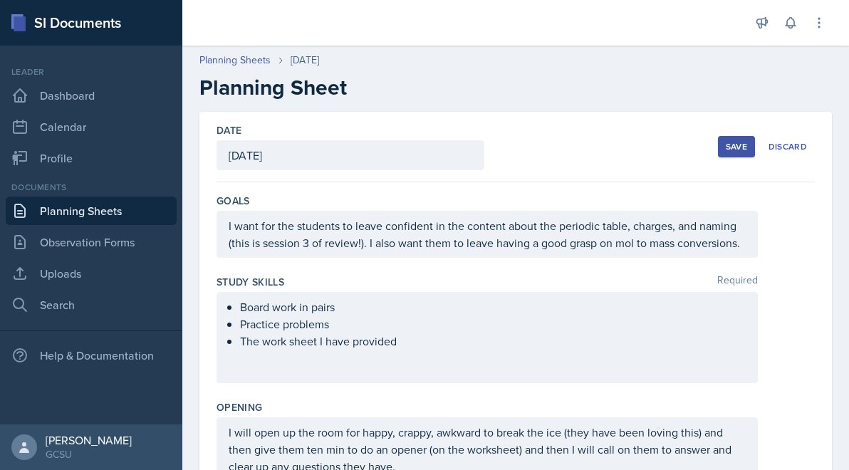
click at [716, 146] on div "Date [DATE] [DATE] 31 1 2 3 4 5 6 7 8 9 10 11 12 13 14 15 16 17 18 19 20 21 22 …" at bounding box center [516, 147] width 598 height 71
click at [758, 151] on div "Save Discard" at bounding box center [766, 146] width 97 height 33
click at [751, 137] on button "Save" at bounding box center [736, 146] width 37 height 21
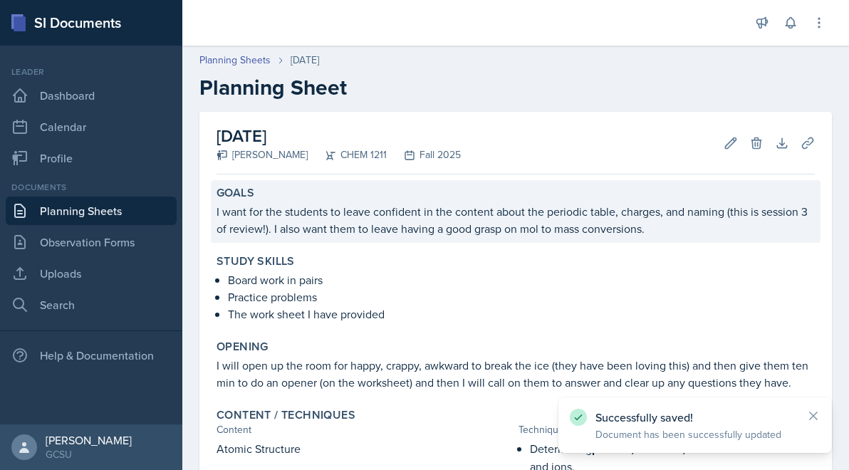
scroll to position [602, 0]
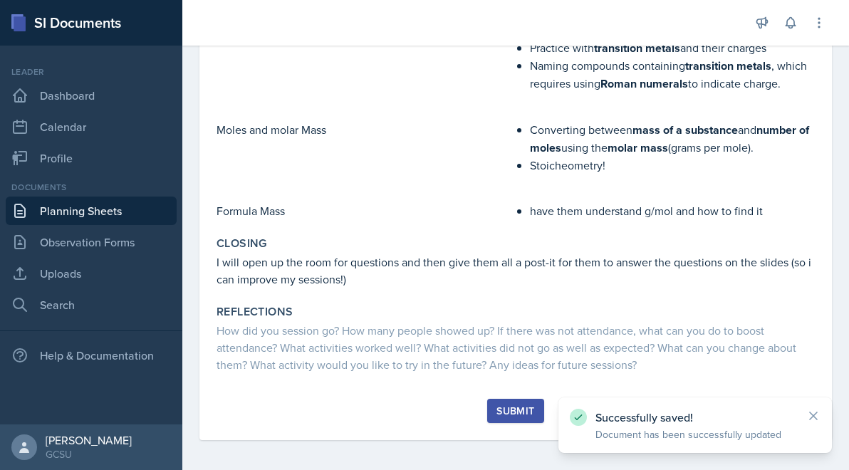
click at [513, 405] on div "Submit" at bounding box center [515, 410] width 38 height 11
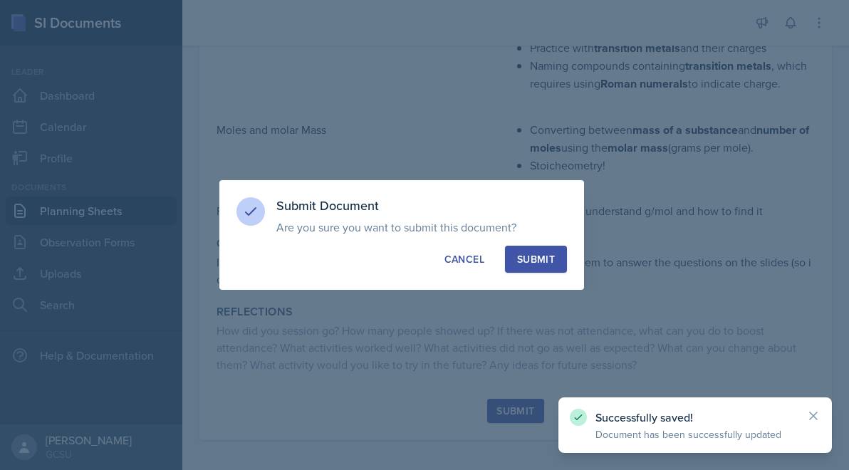
click at [521, 259] on div "Submit" at bounding box center [536, 259] width 38 height 14
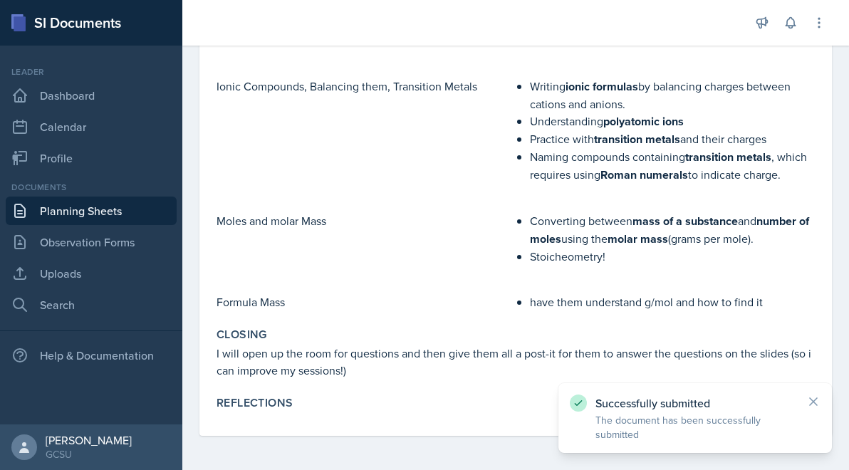
scroll to position [506, 0]
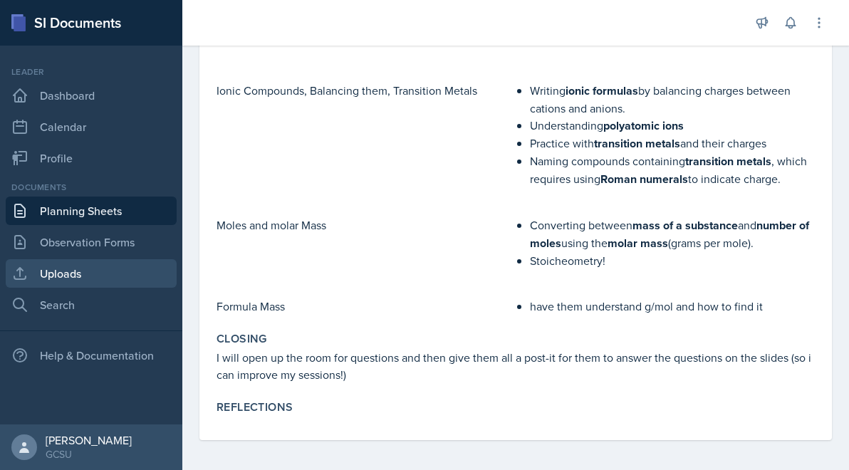
click at [85, 273] on link "Uploads" at bounding box center [91, 273] width 171 height 28
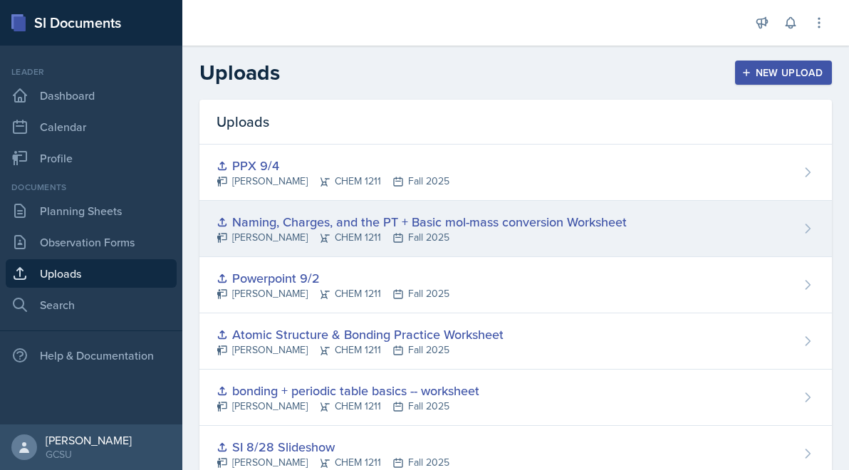
click at [358, 219] on div "Naming, Charges, and the PT + Basic mol-mass conversion Worksheet" at bounding box center [422, 221] width 410 height 19
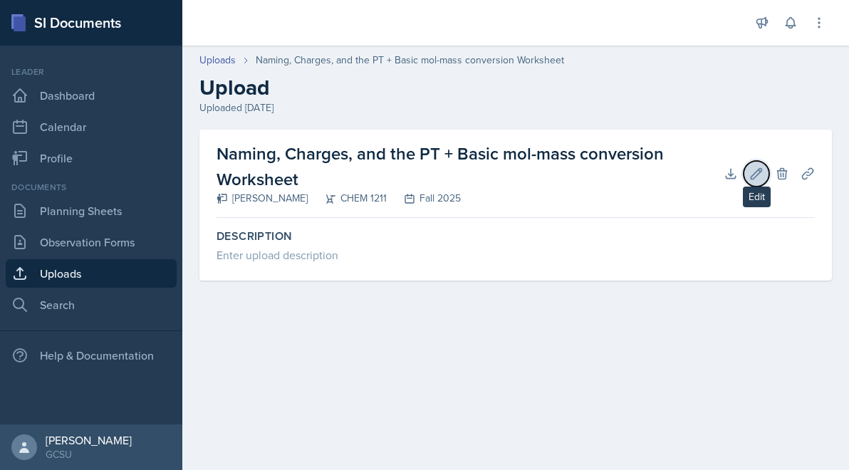
click at [760, 168] on icon at bounding box center [756, 173] width 11 height 11
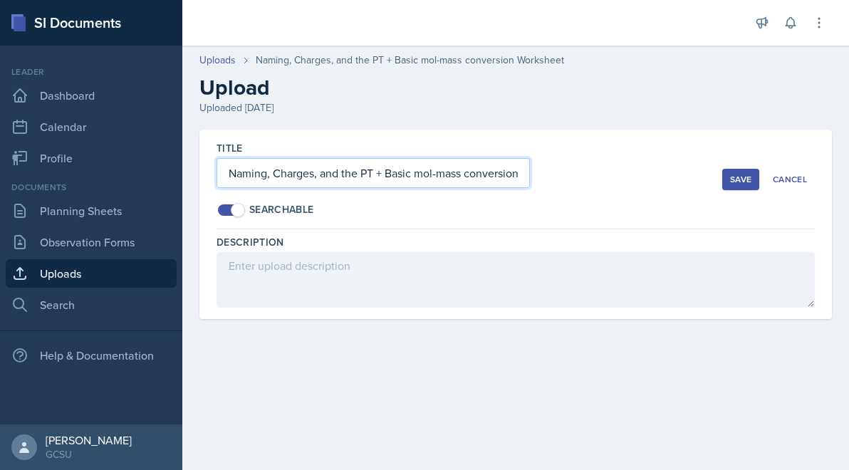
click at [432, 174] on input "Naming, Charges, and the PT + Basic mol-mass conversion Worksheet" at bounding box center [373, 173] width 313 height 30
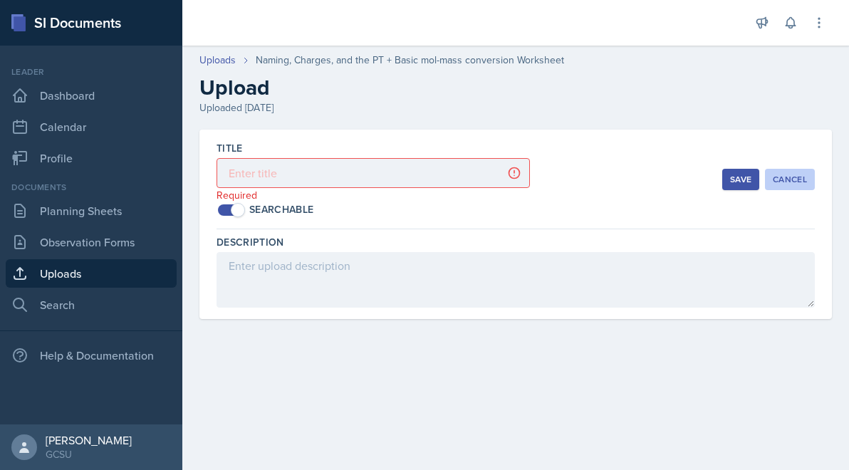
click at [801, 172] on button "Cancel" at bounding box center [790, 179] width 50 height 21
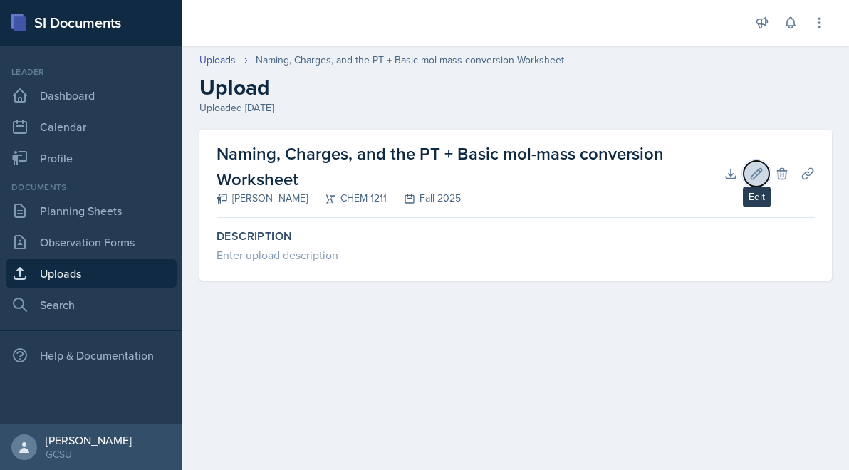
click at [758, 179] on icon at bounding box center [756, 174] width 14 height 14
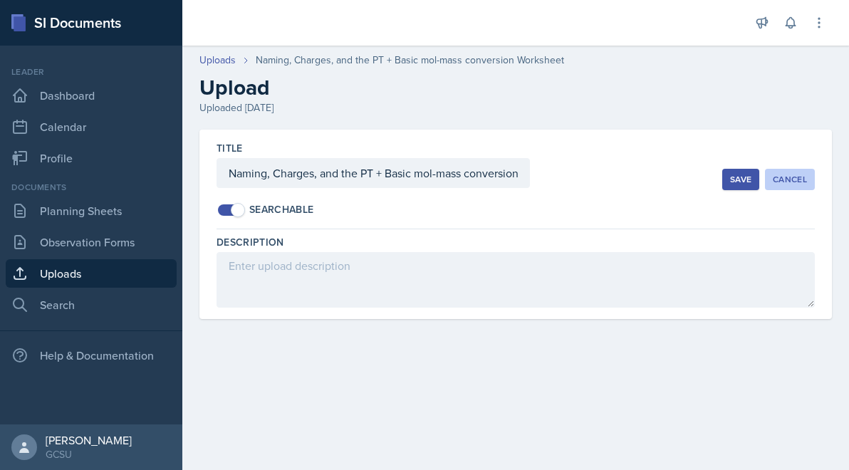
click at [811, 179] on button "Cancel" at bounding box center [790, 179] width 50 height 21
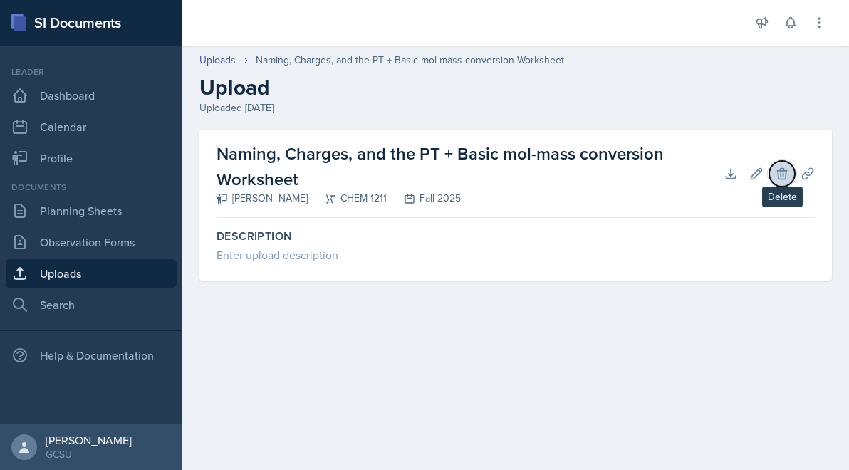
click at [783, 181] on button "Delete" at bounding box center [782, 174] width 26 height 26
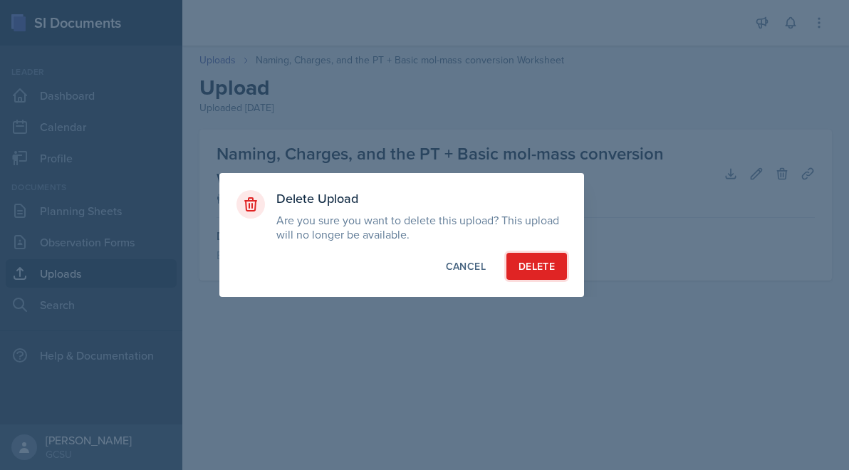
click at [538, 256] on button "Delete" at bounding box center [536, 266] width 61 height 27
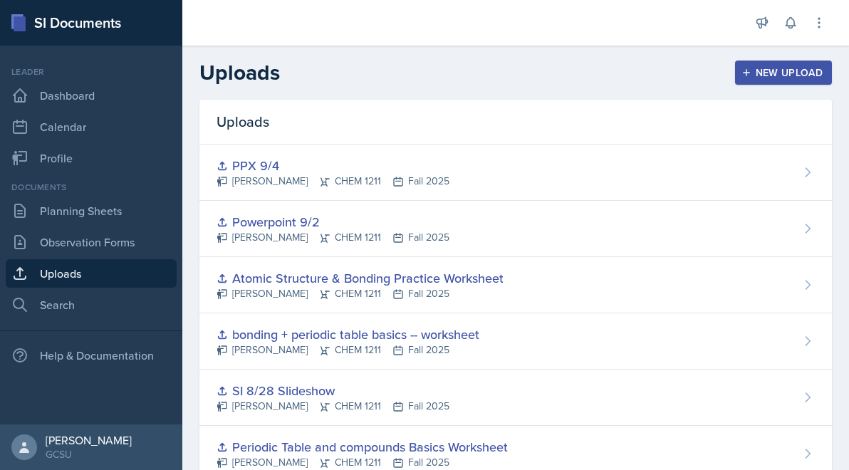
click at [781, 73] on div "New Upload" at bounding box center [783, 72] width 79 height 11
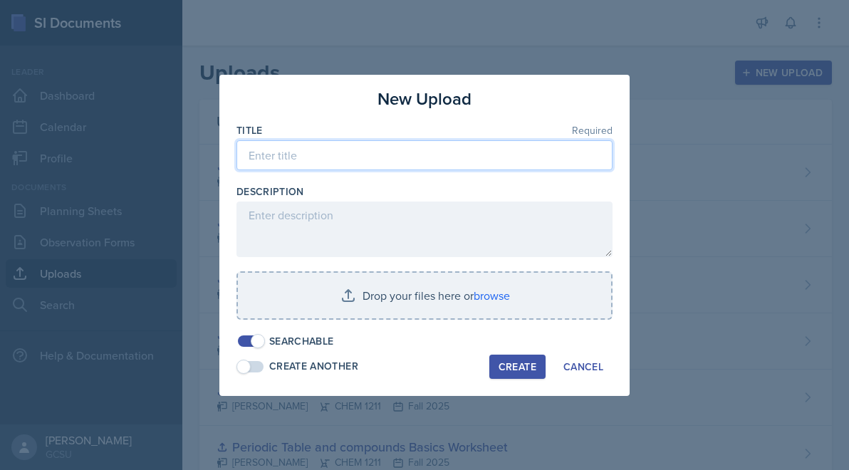
click at [430, 162] on input at bounding box center [424, 155] width 376 height 30
paste input "Atoms, Ionic Compounds, and Moles Review"
type input "Atoms, Ionic Compounds, and Moles Review"
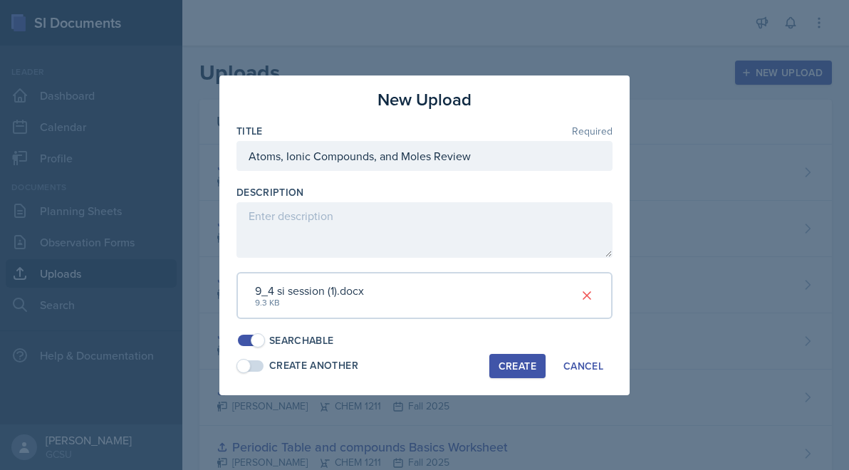
click at [514, 370] on div "Create" at bounding box center [518, 365] width 38 height 11
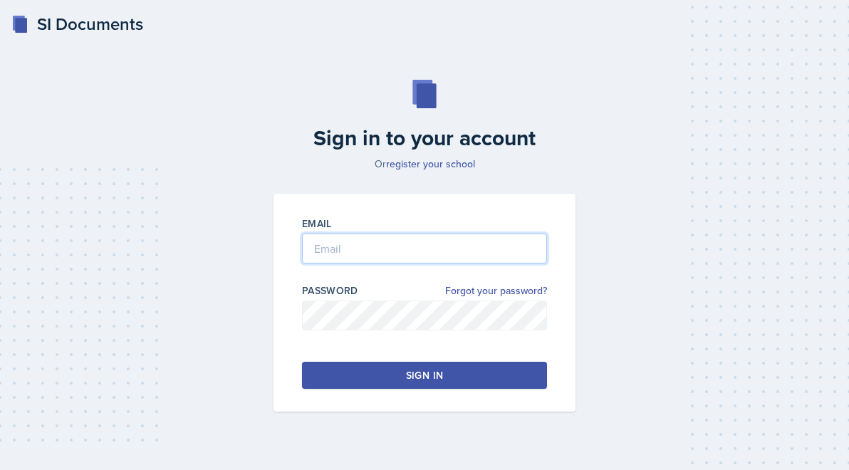
type input "[PERSON_NAME][EMAIL_ADDRESS][PERSON_NAME][DOMAIN_NAME]"
click at [332, 370] on button "Sign in" at bounding box center [424, 375] width 245 height 27
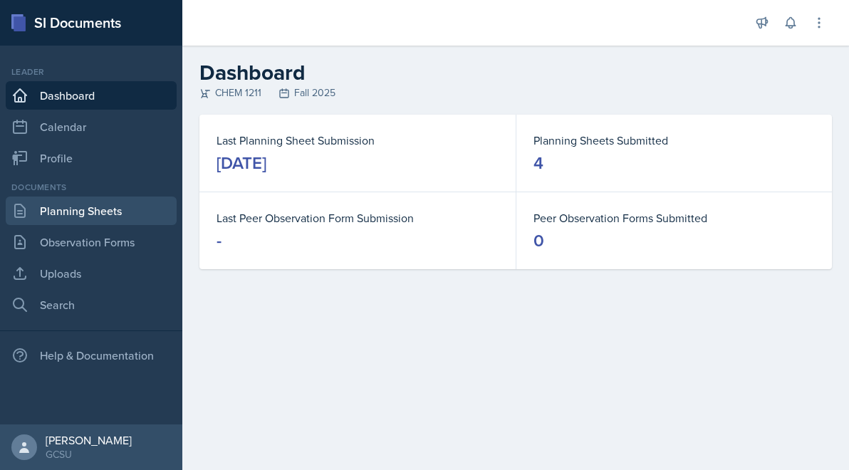
click at [101, 219] on link "Planning Sheets" at bounding box center [91, 211] width 171 height 28
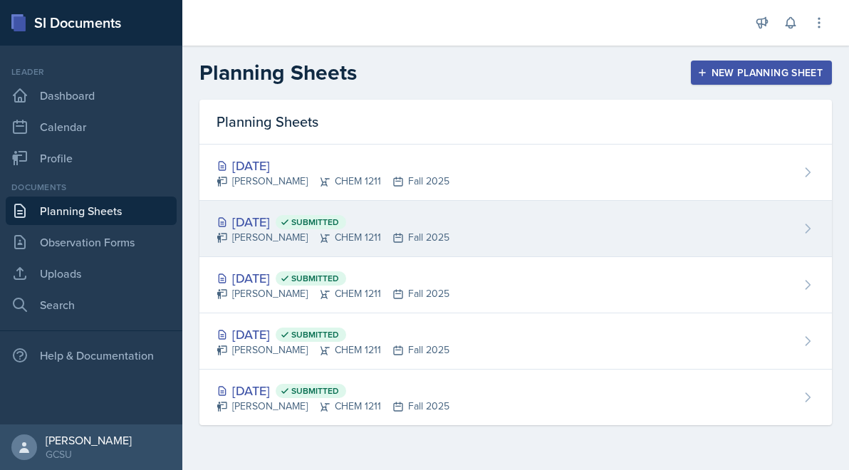
click at [306, 219] on div "Sep 2nd, 2025 Submitted" at bounding box center [333, 221] width 233 height 19
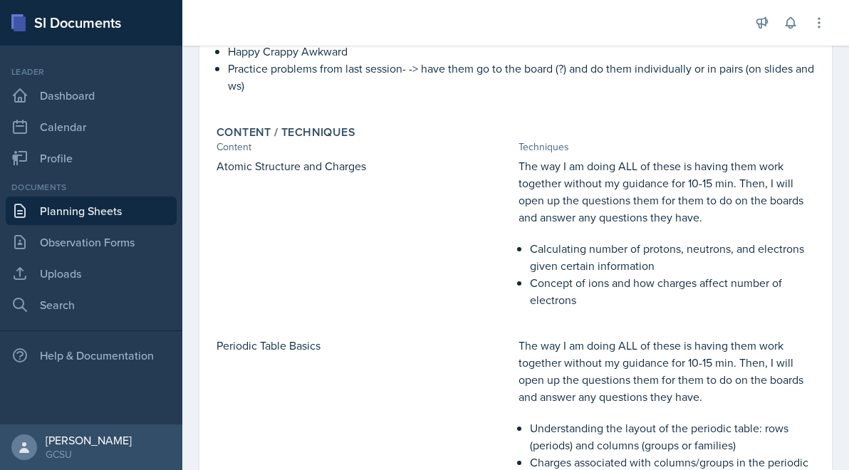
scroll to position [330, 0]
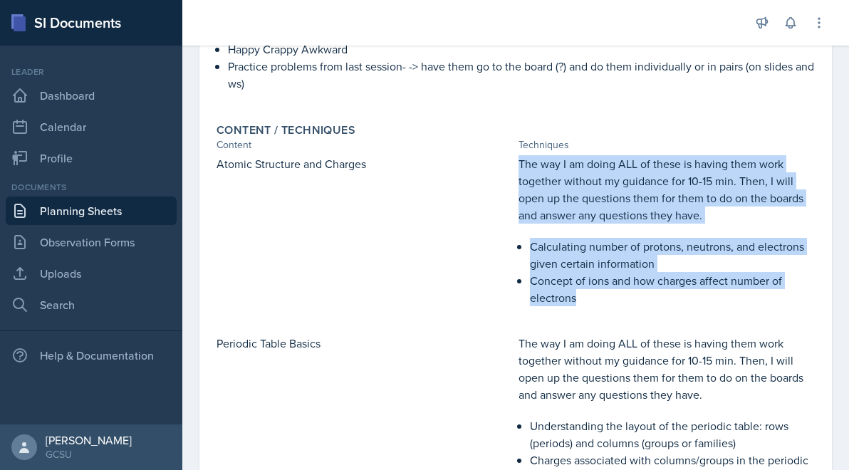
drag, startPoint x: 518, startPoint y: 166, endPoint x: 747, endPoint y: 292, distance: 261.1
click at [749, 293] on div "The way I am doing ALL of these is having them work together without my guidanc…" at bounding box center [666, 237] width 296 height 165
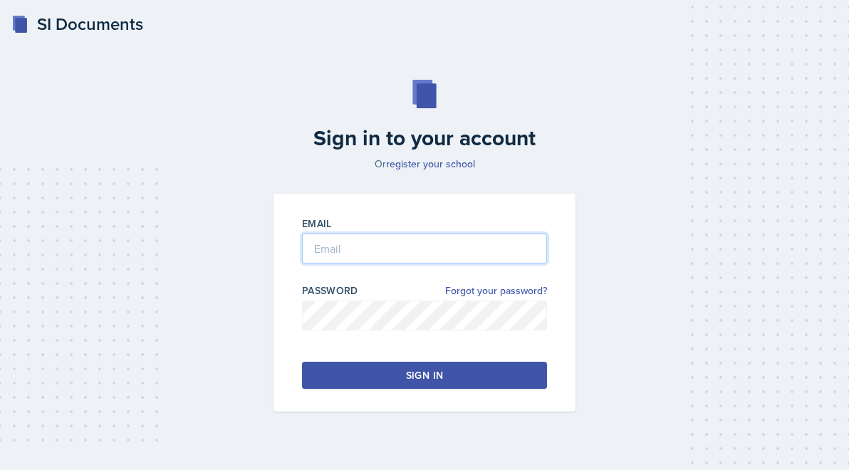
type input "[PERSON_NAME][EMAIL_ADDRESS][PERSON_NAME][DOMAIN_NAME]"
click at [367, 371] on button "Sign in" at bounding box center [424, 375] width 245 height 27
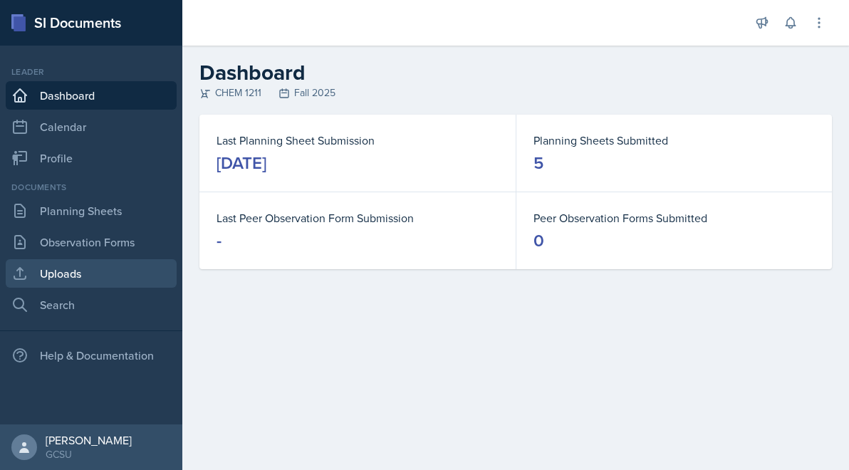
click at [108, 268] on link "Uploads" at bounding box center [91, 273] width 171 height 28
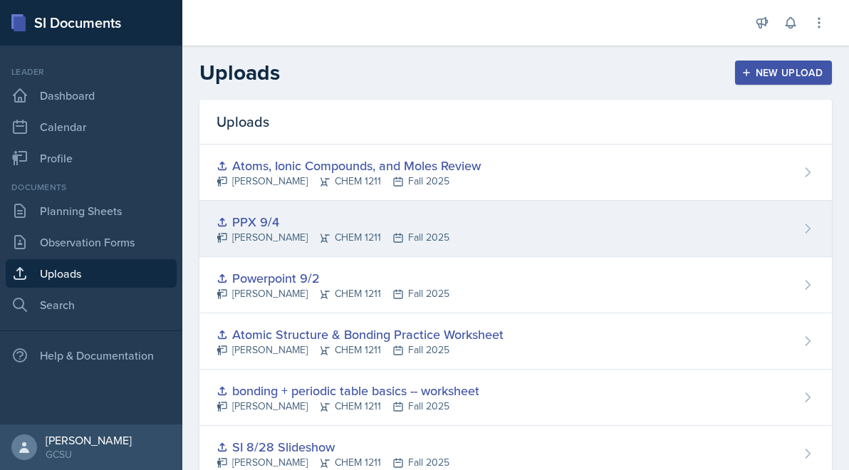
click at [808, 230] on icon at bounding box center [808, 228] width 4 height 9
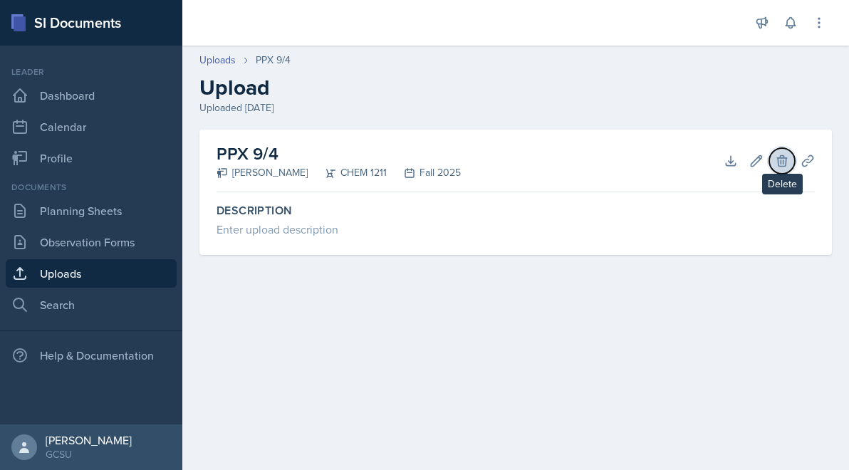
click at [788, 157] on icon at bounding box center [782, 161] width 14 height 14
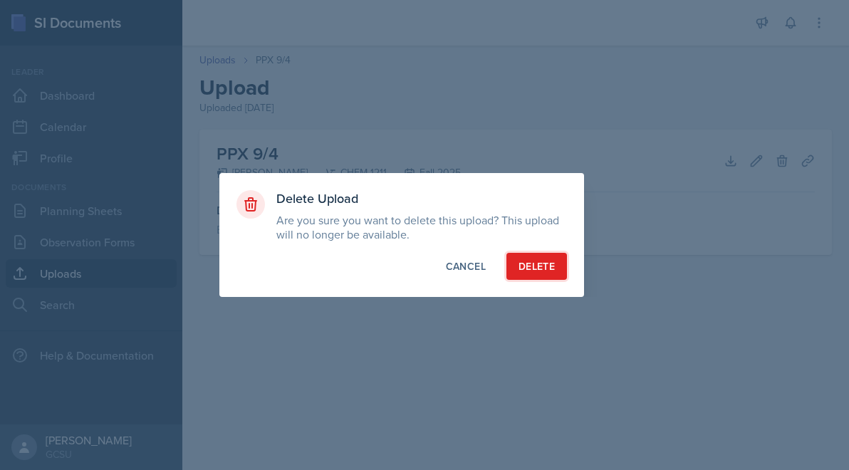
click at [532, 256] on button "Delete" at bounding box center [536, 266] width 61 height 27
click at [531, 266] on div "button" at bounding box center [536, 266] width 11 height 11
click at [529, 273] on button "Delete" at bounding box center [536, 266] width 61 height 27
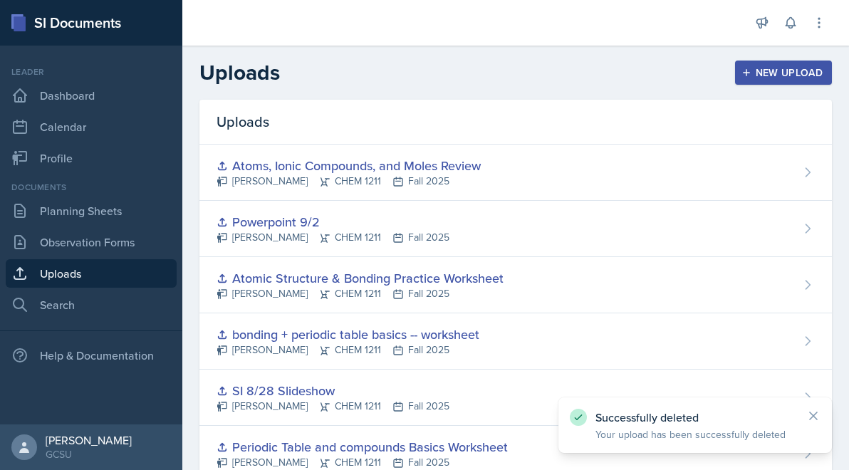
click at [793, 76] on div "New Upload" at bounding box center [783, 72] width 79 height 11
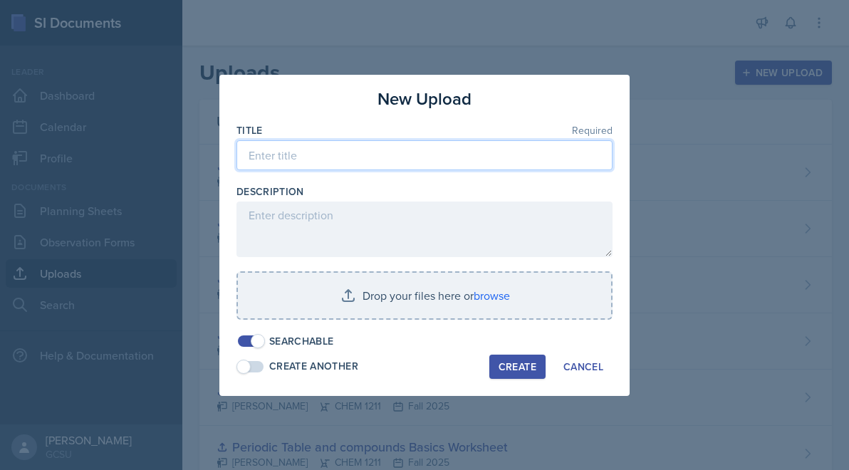
click at [471, 169] on input at bounding box center [424, 155] width 376 height 30
type input "9/4 PPX"
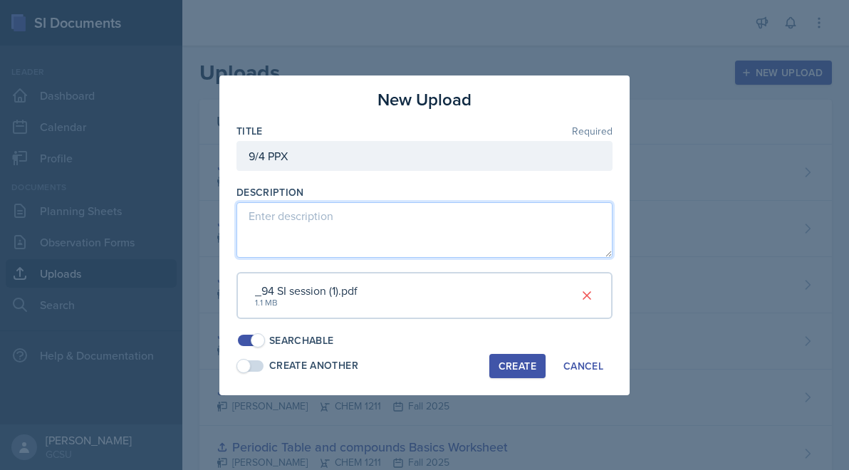
click at [415, 219] on textarea at bounding box center [424, 230] width 376 height 56
type textarea "P"
paste textarea "https://www.youtube.com/watch?v=w8oN1xazH0A"
type textarea "Background music! : https://www.youtube.com/watch?v=w8oN1xazH0A"
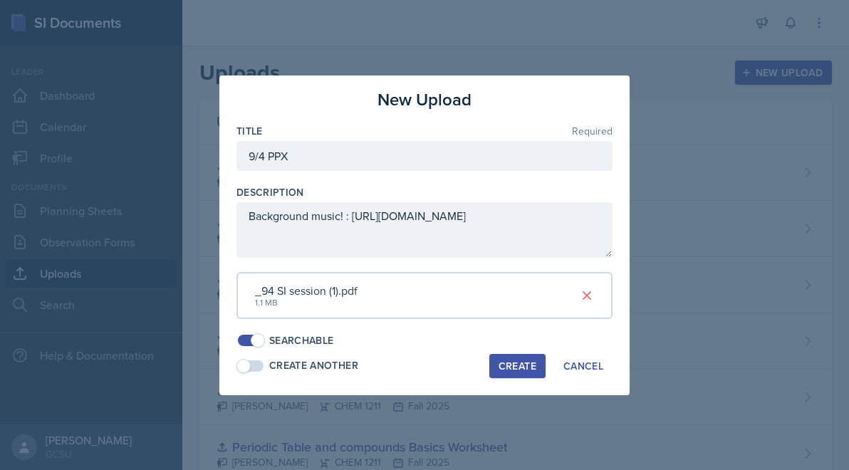
click at [523, 362] on div "Create" at bounding box center [518, 365] width 38 height 11
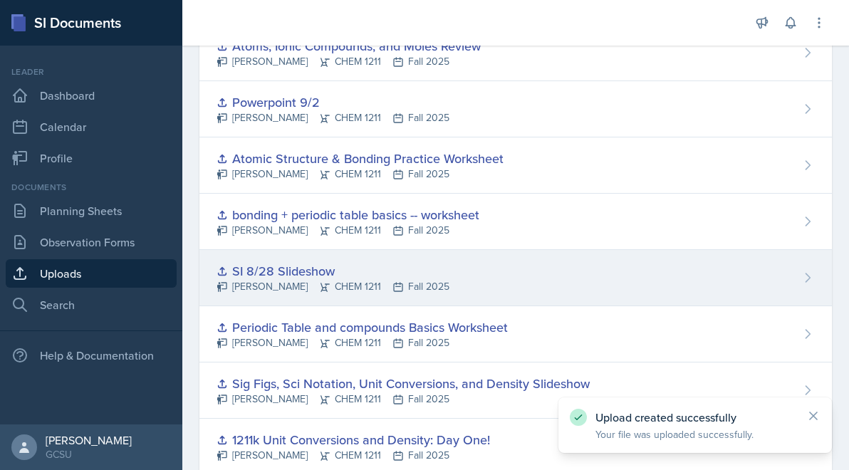
scroll to position [271, 0]
